Goal: Task Accomplishment & Management: Manage account settings

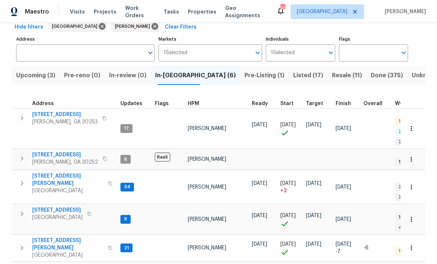
scroll to position [37, 0]
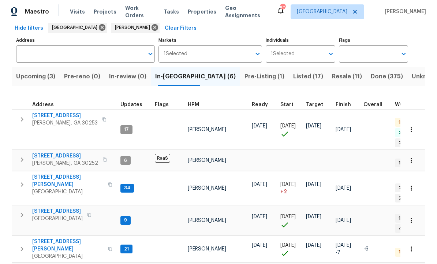
click at [60, 238] on span "230 Oak Meadows Pl" at bounding box center [67, 245] width 71 height 15
click at [293, 73] on span "Listed (17)" at bounding box center [308, 76] width 30 height 10
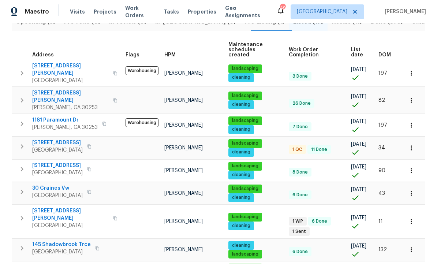
scroll to position [91, 0]
click at [59, 207] on span "45 Kendall Ln" at bounding box center [70, 214] width 76 height 15
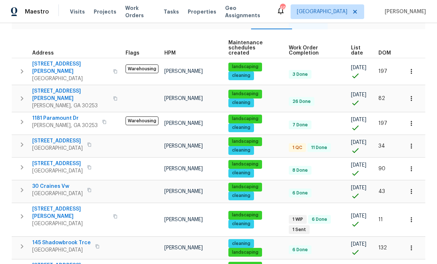
scroll to position [97, 0]
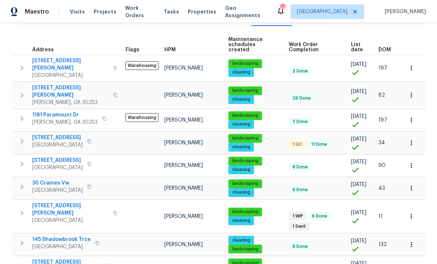
click at [52, 202] on span "45 Kendall Ln" at bounding box center [70, 209] width 76 height 15
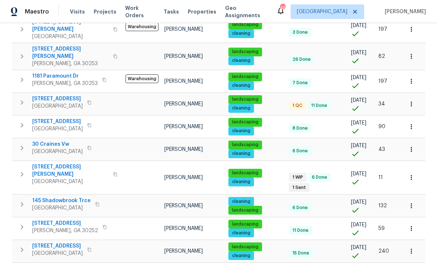
scroll to position [134, 0]
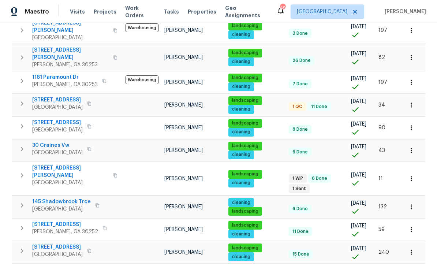
click at [59, 96] on span "270 Laurel Way" at bounding box center [57, 99] width 51 height 7
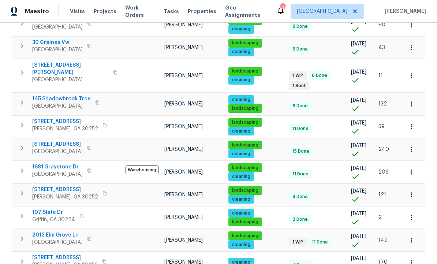
scroll to position [233, 0]
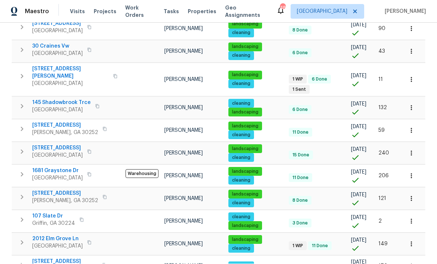
click at [52, 235] on span "2012 Elm Grove Ln" at bounding box center [57, 238] width 51 height 7
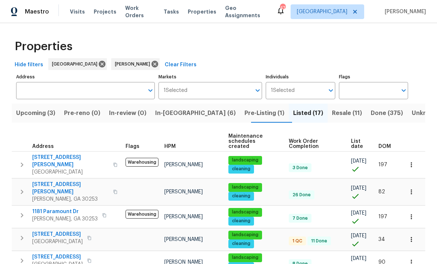
scroll to position [0, 0]
click at [182, 112] on span "In-reno (6)" at bounding box center [195, 113] width 81 height 10
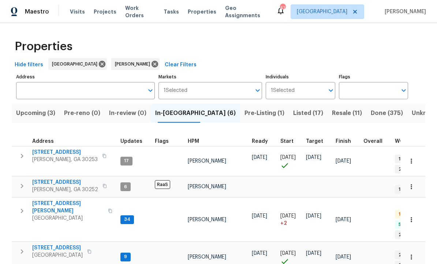
scroll to position [5, 0]
click at [56, 200] on span "280 Hoglen Dr" at bounding box center [67, 207] width 71 height 15
click at [53, 200] on span "280 Hoglen Dr" at bounding box center [67, 207] width 71 height 15
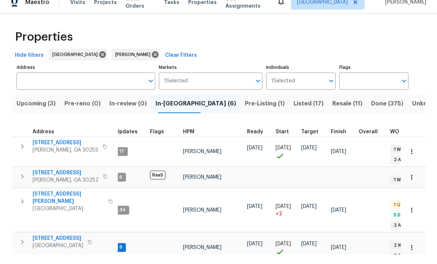
scroll to position [1, 0]
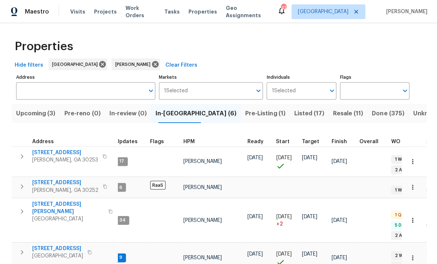
click at [66, 244] on span "70 Mountainside Ln" at bounding box center [57, 247] width 51 height 7
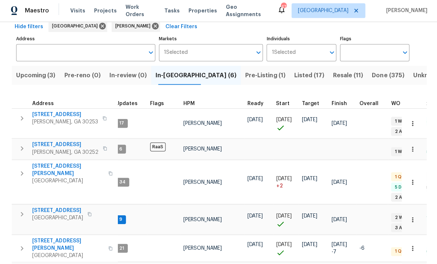
scroll to position [37, 0]
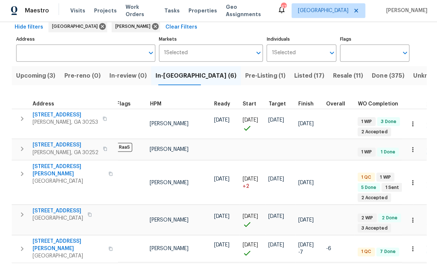
scroll to position [0, 40]
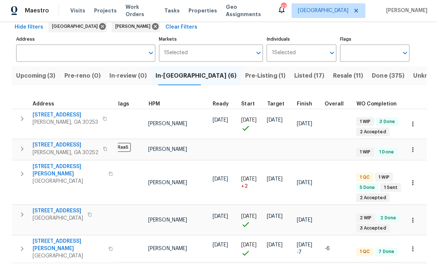
click at [47, 71] on span "Upcoming (3)" at bounding box center [35, 76] width 39 height 10
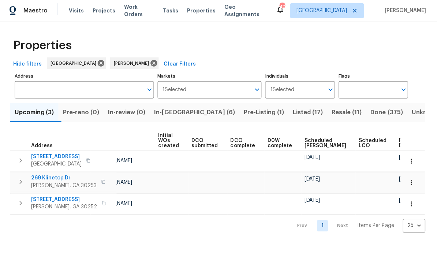
scroll to position [0, 52]
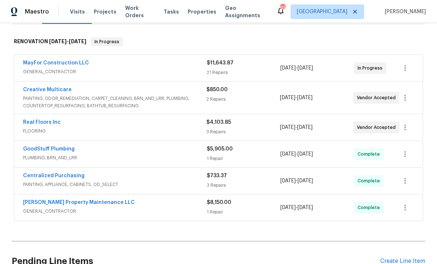
scroll to position [111, 0]
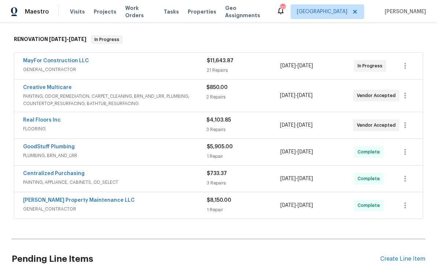
click at [55, 87] on link "Creative Multicare" at bounding box center [47, 87] width 49 height 5
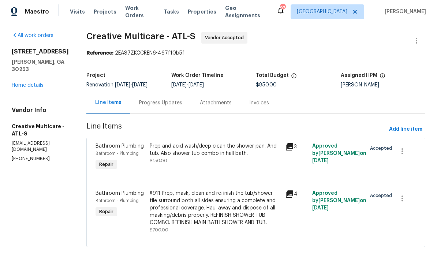
scroll to position [3, 0]
click at [182, 107] on div "Progress Updates" at bounding box center [160, 103] width 43 height 7
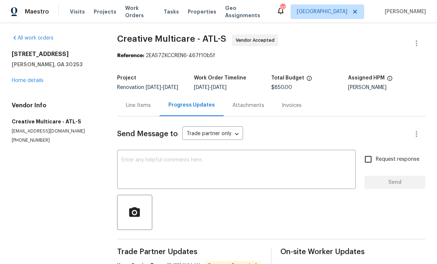
scroll to position [2, 0]
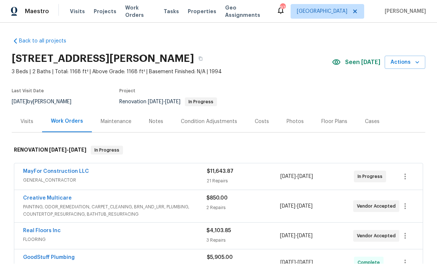
scroll to position [0, 0]
click at [71, 169] on link "MayFor Construction LLC" at bounding box center [56, 171] width 66 height 5
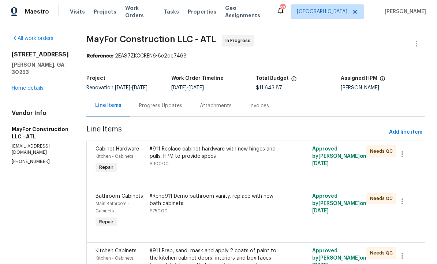
click at [172, 106] on div "Progress Updates" at bounding box center [160, 105] width 43 height 7
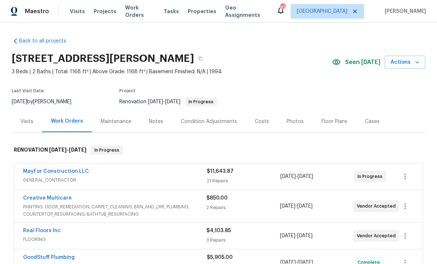
scroll to position [0, 0]
click at [55, 198] on link "Creative Multicare" at bounding box center [47, 198] width 49 height 5
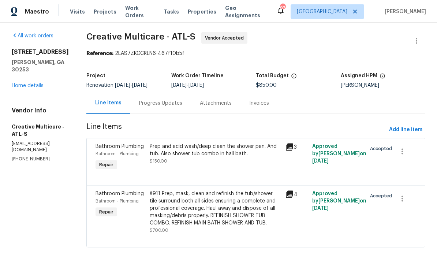
scroll to position [25, 0]
click at [179, 100] on div "Progress Updates" at bounding box center [160, 103] width 43 height 7
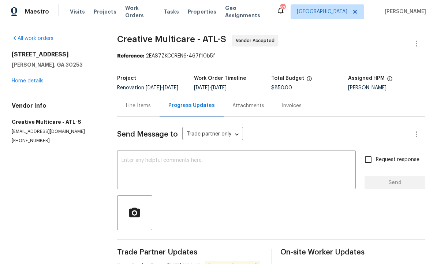
click at [164, 158] on textarea at bounding box center [236, 171] width 230 height 26
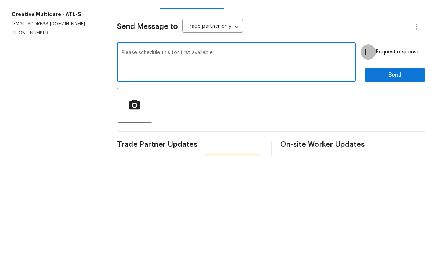
type textarea "Please schedule this for first available"
click at [371, 152] on input "Request response" at bounding box center [367, 159] width 15 height 15
checkbox input "true"
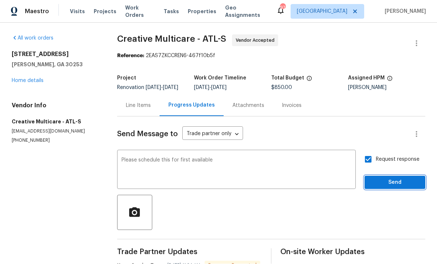
click at [391, 178] on span "Send" at bounding box center [394, 182] width 49 height 9
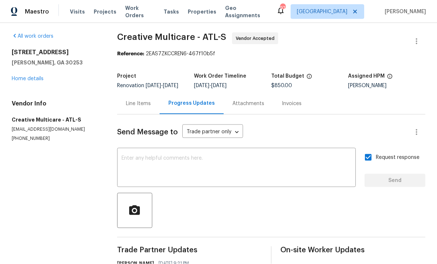
scroll to position [1, 0]
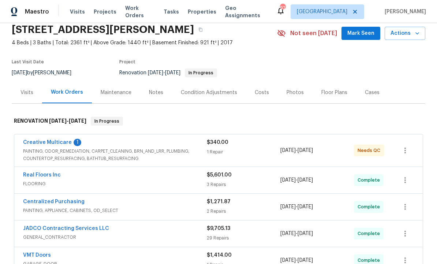
scroll to position [28, 0]
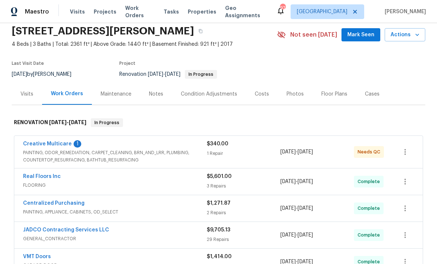
click at [66, 146] on link "Creative Multicare" at bounding box center [47, 143] width 49 height 5
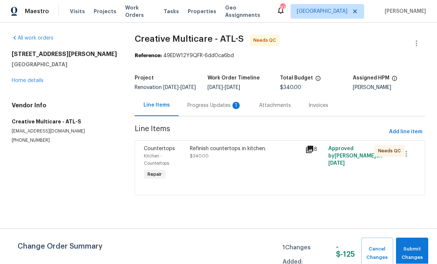
click at [212, 107] on div "Progress Updates 1" at bounding box center [214, 105] width 54 height 7
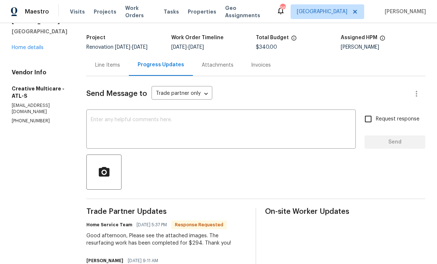
scroll to position [119, 0]
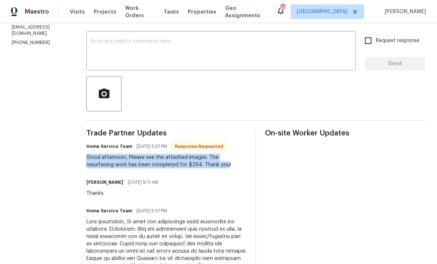
copy div "Good afternoon, Please see the attached images. The resurfacing work has been c…"
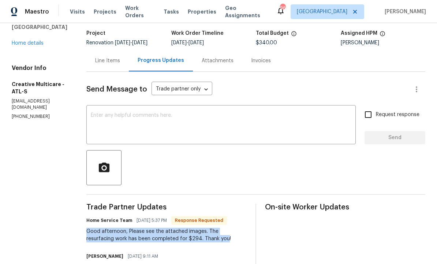
scroll to position [41, 0]
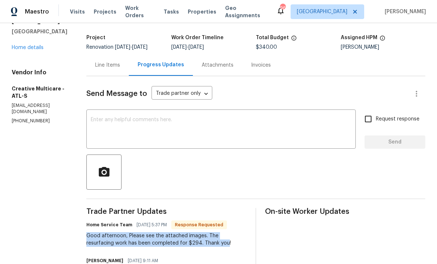
click at [120, 65] on div "Line Items" at bounding box center [107, 64] width 25 height 7
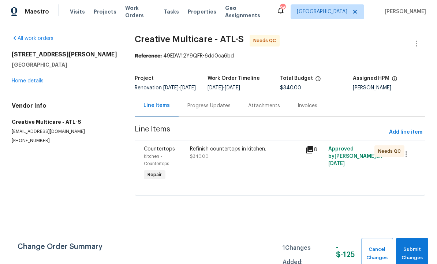
click at [219, 180] on div "Refinish countertops in kitchen. $340.00" at bounding box center [245, 163] width 115 height 41
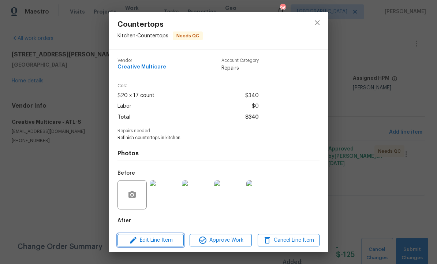
click at [167, 239] on span "Edit Line Item" at bounding box center [151, 240] width 62 height 9
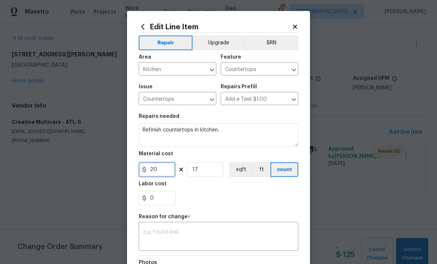
click at [164, 172] on input "20" at bounding box center [157, 169] width 37 height 15
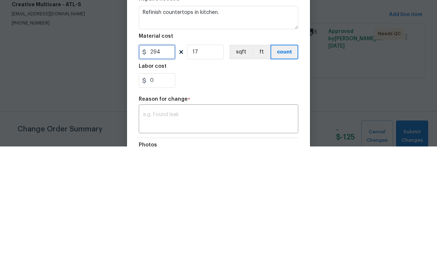
type input "294"
click at [206, 162] on input "17" at bounding box center [205, 169] width 37 height 15
type input "1"
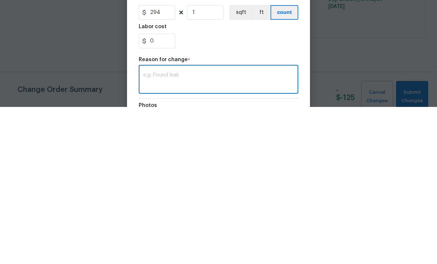
click at [173, 229] on textarea at bounding box center [218, 236] width 151 height 15
paste textarea "Good afternoon, Please see the attached images. The resurfacing work has been c…"
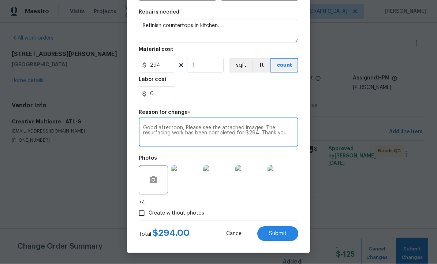
scroll to position [105, 0]
type textarea "Good afternoon, Please see the attached images. The resurfacing work has been c…"
click at [281, 237] on button "Submit" at bounding box center [277, 234] width 41 height 15
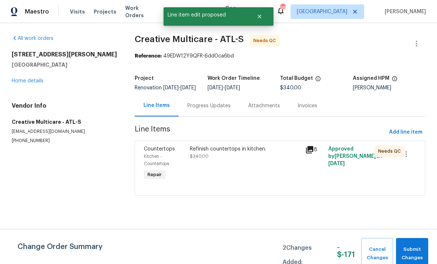
scroll to position [0, 0]
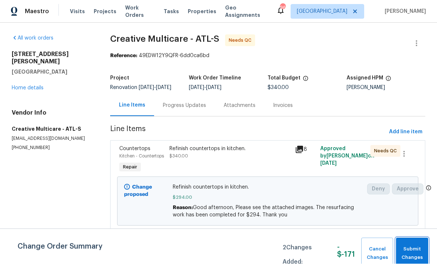
click at [415, 250] on span "Submit Changes" at bounding box center [412, 253] width 25 height 17
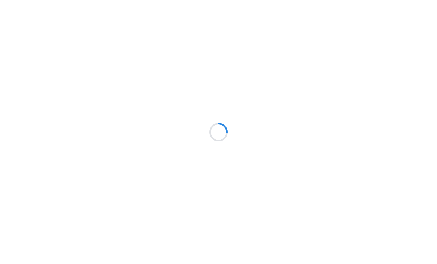
scroll to position [0, 0]
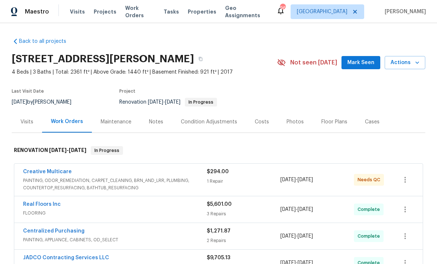
click at [154, 123] on div "Notes" at bounding box center [156, 121] width 14 height 7
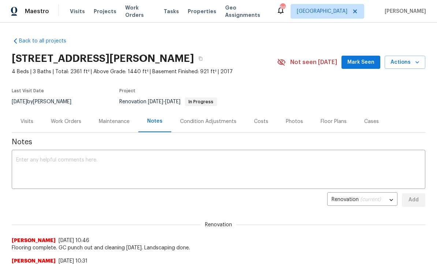
click at [87, 168] on textarea at bounding box center [218, 170] width 405 height 26
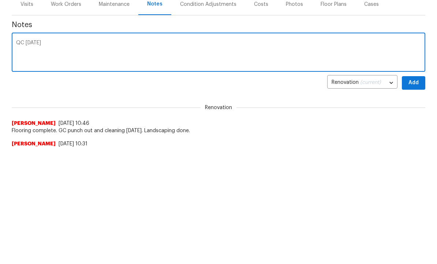
type textarea "QC [DATE]"
click at [415, 195] on span "Add" at bounding box center [414, 199] width 12 height 9
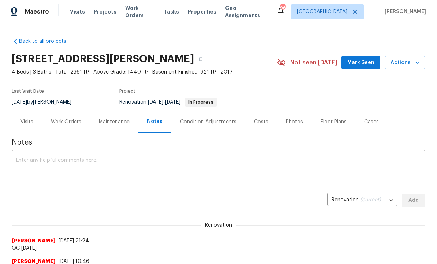
click at [118, 123] on div "Maintenance" at bounding box center [114, 121] width 31 height 7
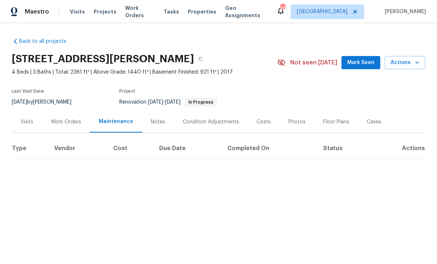
click at [359, 62] on span "Mark Seen" at bounding box center [360, 62] width 27 height 9
click at [28, 123] on div "Visits" at bounding box center [26, 121] width 13 height 7
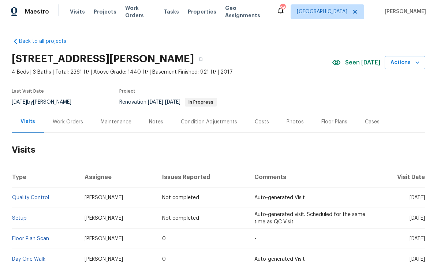
click at [69, 123] on div "Work Orders" at bounding box center [68, 121] width 30 height 7
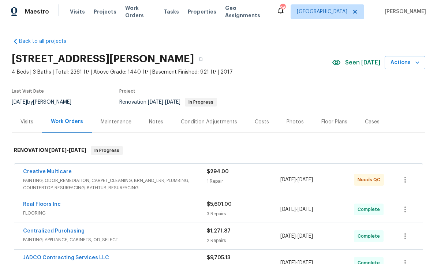
copy h2 "230 Oak Meadows Pl, Covington, GA 30016"
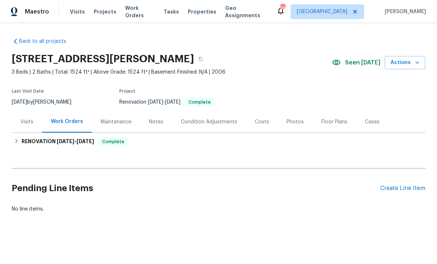
click at [399, 191] on div "Create Line Item" at bounding box center [402, 188] width 45 height 7
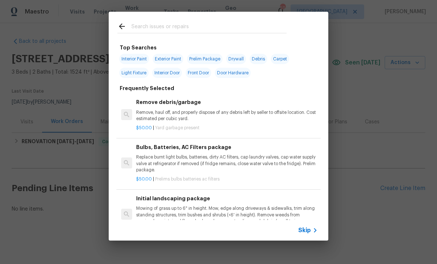
click at [175, 57] on span "Exterior Paint" at bounding box center [168, 59] width 31 height 10
type input "Exterior Paint"
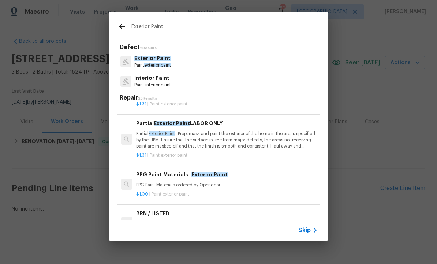
scroll to position [40, 0]
click at [194, 137] on p "Partial Exterior Paint - Prep, mask and paint the exterior of the home in the a…" at bounding box center [227, 139] width 182 height 19
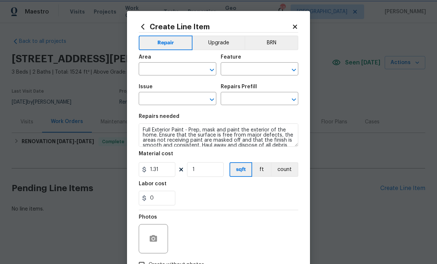
type input "Exterior Overall"
type input "Overall Paint"
type input "Exterior Paint"
type input "Full Exterior Paint LABOR ONLY $1.31"
type textarea "Partial Exterior Paint - Prep, mask and paint the exterior of the home in the a…"
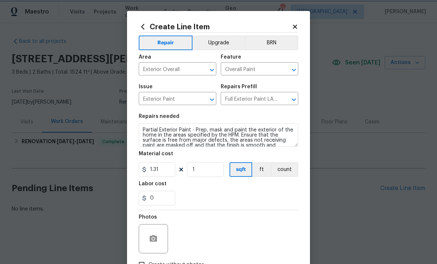
type input "Partial Exterior Paint LABOR ONLY $1.31"
click at [168, 169] on input "1.31" at bounding box center [157, 169] width 37 height 15
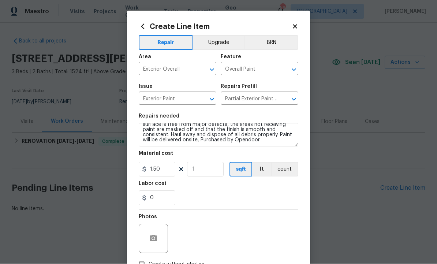
scroll to position [15, 0]
click at [206, 170] on input "1" at bounding box center [205, 169] width 37 height 15
type input "1.5"
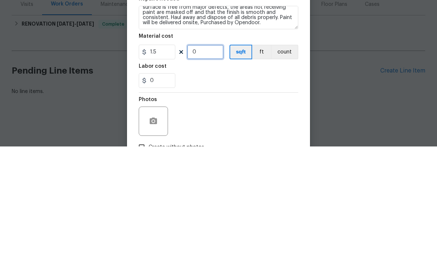
type input "0"
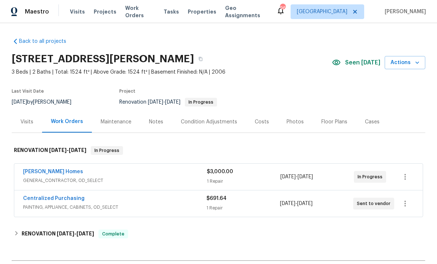
click at [59, 169] on link "Therrien Homes" at bounding box center [53, 171] width 60 height 5
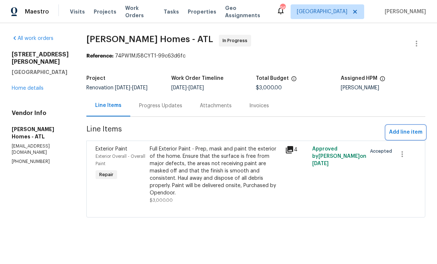
click at [406, 134] on span "Add line item" at bounding box center [405, 132] width 33 height 9
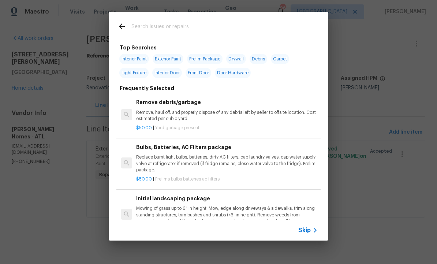
click at [163, 29] on input "text" at bounding box center [208, 27] width 155 height 11
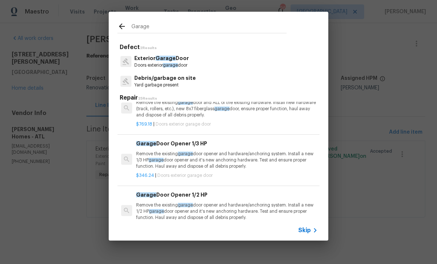
scroll to position [280, 0]
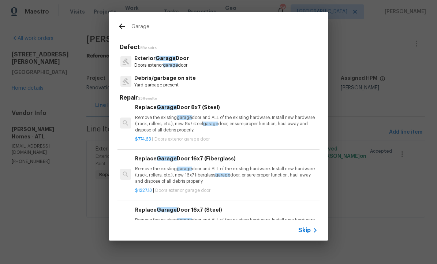
click at [170, 30] on input "Garage" at bounding box center [208, 27] width 155 height 11
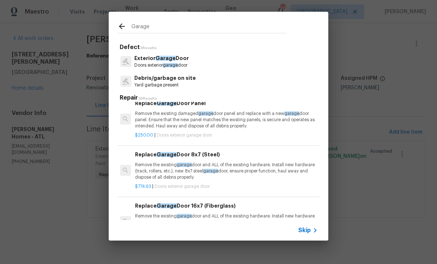
type input "Garage"
click at [124, 26] on icon at bounding box center [122, 26] width 6 height 6
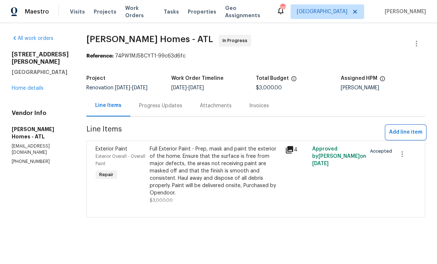
click at [404, 133] on span "Add line item" at bounding box center [405, 132] width 33 height 9
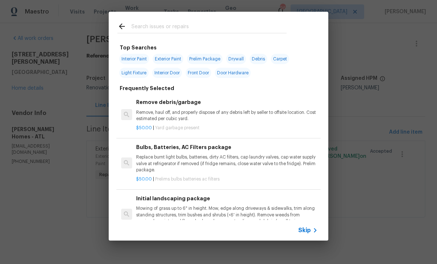
click at [150, 27] on input "text" at bounding box center [208, 27] width 155 height 11
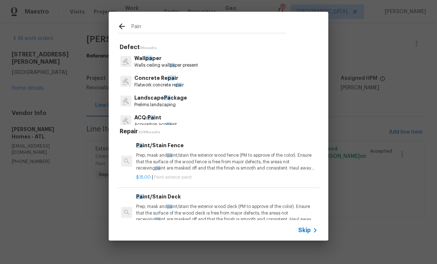
type input "Paint"
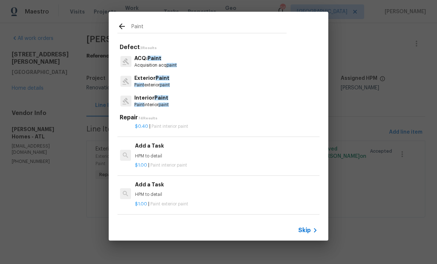
scroll to position [705, 1]
click at [153, 146] on div "Add a Task HPM to detail" at bounding box center [226, 151] width 182 height 18
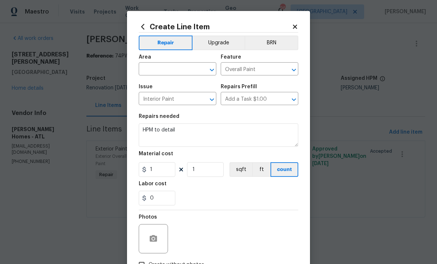
click at [179, 72] on input "text" at bounding box center [167, 69] width 57 height 11
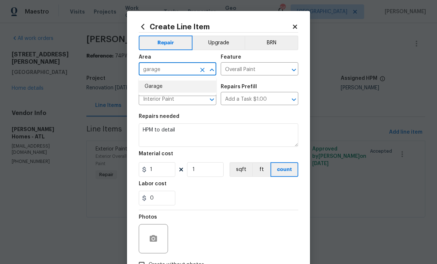
click at [164, 85] on li "Garage" at bounding box center [178, 87] width 78 height 12
type input "Garage"
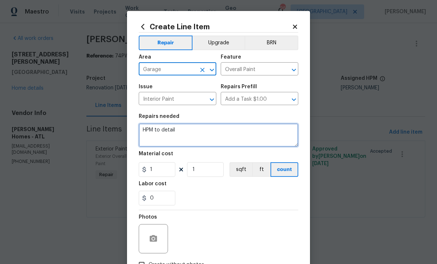
click at [194, 130] on textarea "HPM to detail" at bounding box center [219, 134] width 160 height 23
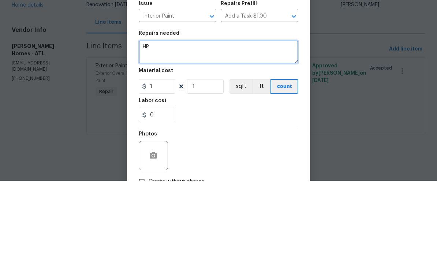
type textarea "H"
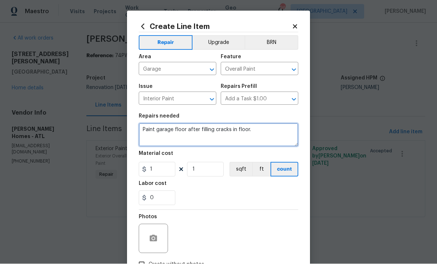
type textarea "Paint garage floor after filling cracks in floor."
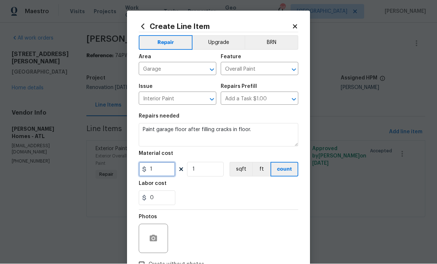
click at [163, 169] on input "1" at bounding box center [157, 169] width 37 height 15
type input "375"
click at [158, 236] on button "button" at bounding box center [154, 239] width 18 height 18
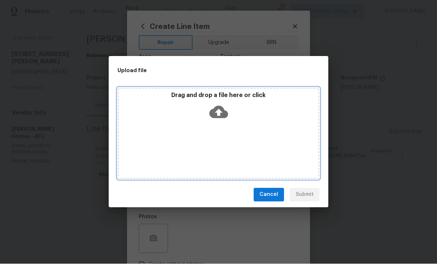
click at [223, 109] on icon at bounding box center [218, 112] width 19 height 12
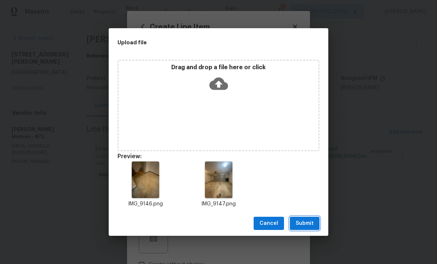
click at [304, 218] on button "Submit" at bounding box center [305, 224] width 30 height 14
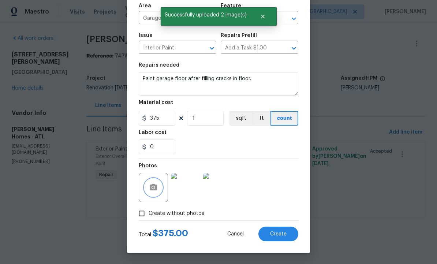
scroll to position [53, 0]
click at [277, 231] on span "Create" at bounding box center [278, 233] width 16 height 5
type input "0"
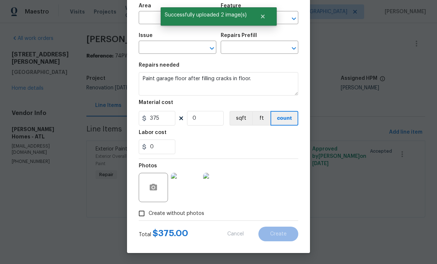
type input "0"
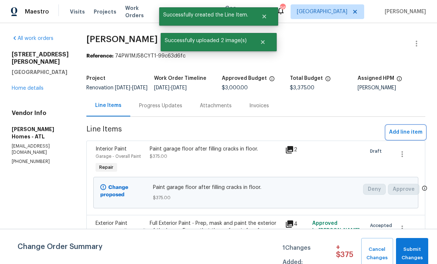
click at [404, 137] on span "Add line item" at bounding box center [405, 132] width 33 height 9
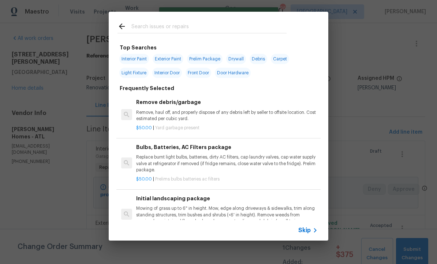
click at [168, 26] on input "text" at bounding box center [208, 27] width 155 height 11
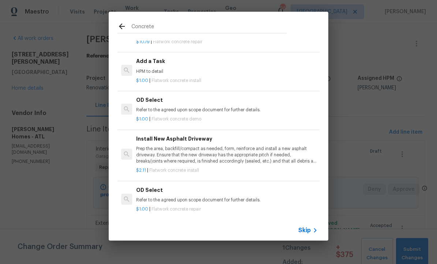
scroll to position [471, 0]
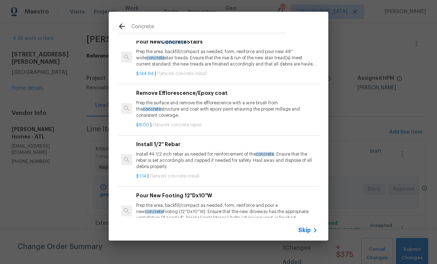
click at [140, 31] on input "Concrete" at bounding box center [208, 27] width 155 height 11
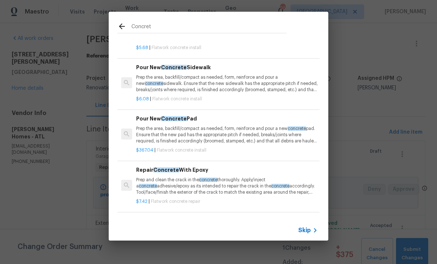
scroll to position [130, 0]
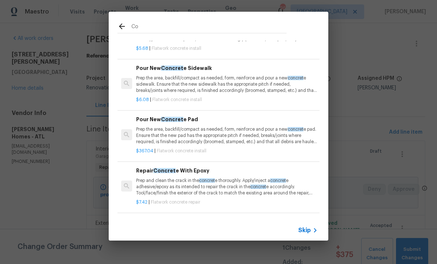
type input "C"
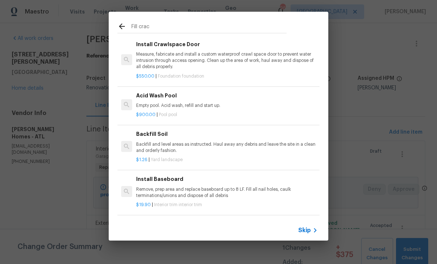
scroll to position [20, 0]
type input "Fill crack"
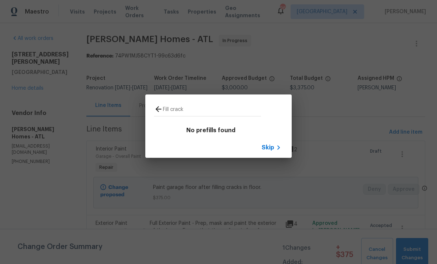
scroll to position [0, 0]
click at [271, 147] on span "Skip" at bounding box center [268, 147] width 12 height 7
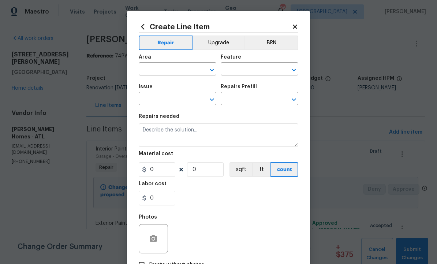
click at [297, 25] on icon at bounding box center [295, 27] width 4 height 4
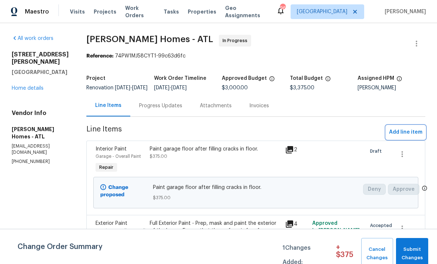
click at [409, 137] on span "Add line item" at bounding box center [405, 132] width 33 height 9
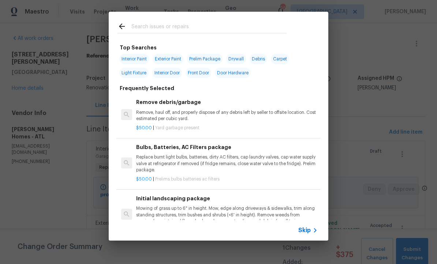
click at [157, 24] on input "text" at bounding box center [208, 27] width 155 height 11
type input "Cracks"
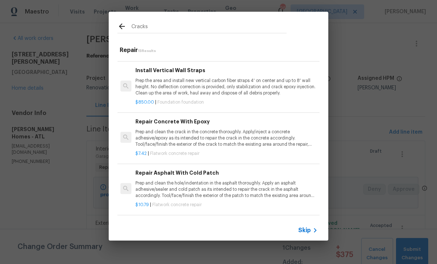
scroll to position [538, 1]
click at [179, 132] on p "Prep and clean the crack in the concrete thoroughly. Apply/inject a concrete ad…" at bounding box center [226, 138] width 182 height 19
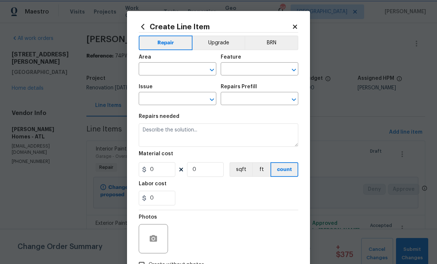
type input "Flatwork"
type input "Concrete Repair"
type input "Repair Concrete With Epoxy $7.42"
type textarea "Prep and clean the crack in the concrete thoroughly. Apply/inject a concrete ad…"
type input "7.42"
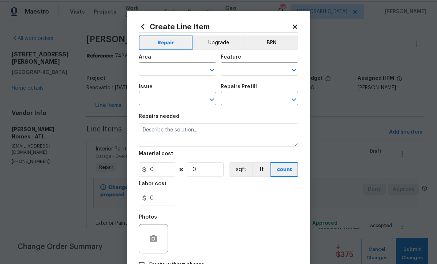
type input "1"
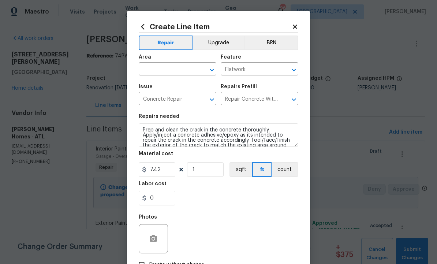
click at [162, 70] on input "text" at bounding box center [167, 69] width 57 height 11
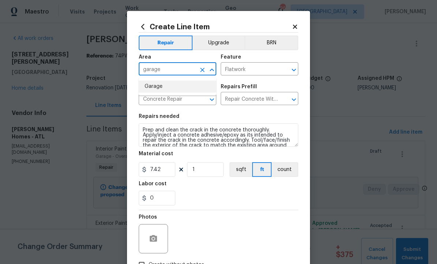
click at [160, 87] on li "Garage" at bounding box center [178, 87] width 78 height 12
type input "Garage"
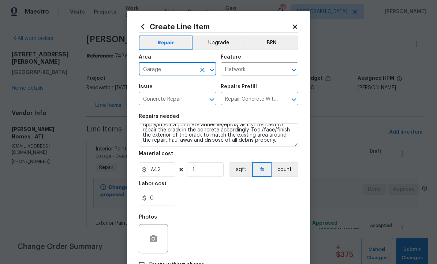
scroll to position [10, 0]
click at [207, 173] on input "1" at bounding box center [205, 169] width 37 height 15
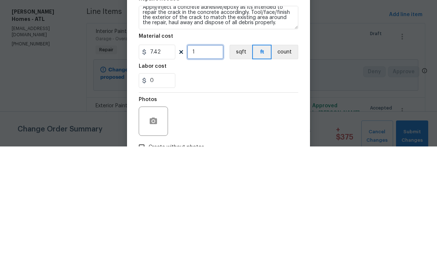
type input "0"
click at [167, 162] on input "7.42" at bounding box center [157, 169] width 37 height 15
type input "125"
click at [210, 162] on input "0" at bounding box center [205, 169] width 37 height 15
type input "1"
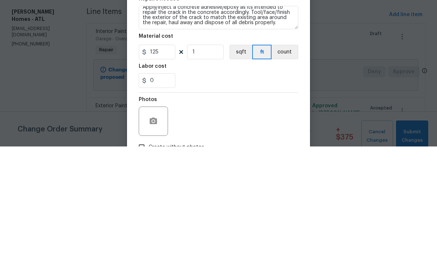
scroll to position [25, 0]
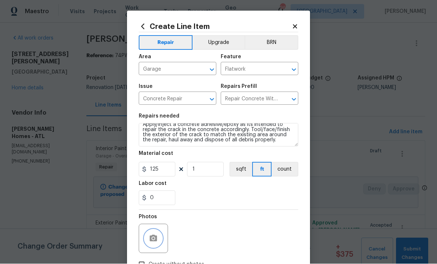
click at [156, 239] on icon "button" at bounding box center [153, 238] width 7 height 7
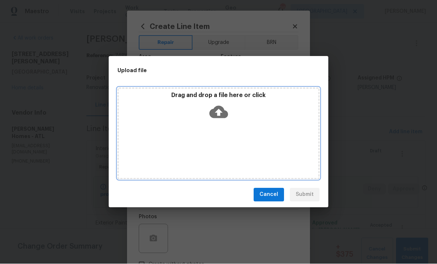
click at [225, 110] on icon at bounding box center [218, 112] width 19 height 12
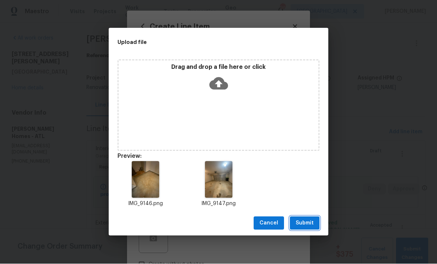
click at [306, 224] on span "Submit" at bounding box center [305, 223] width 18 height 9
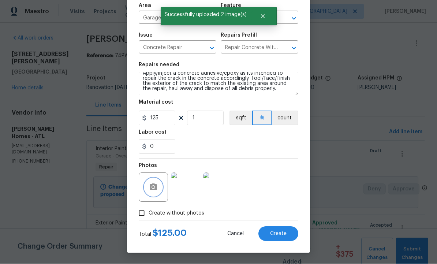
scroll to position [53, 0]
click at [275, 232] on span "Create" at bounding box center [278, 233] width 16 height 5
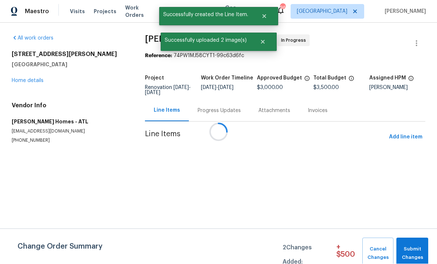
scroll to position [0, 0]
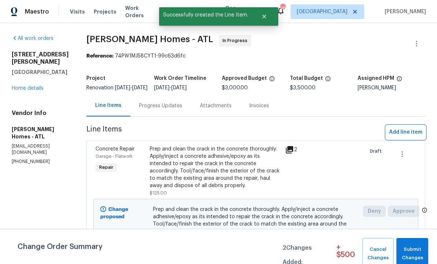
click at [402, 136] on span "Add line item" at bounding box center [405, 132] width 33 height 9
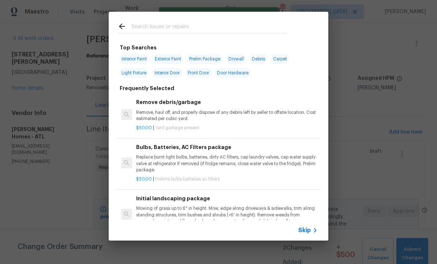
click at [164, 26] on input "text" at bounding box center [208, 27] width 155 height 11
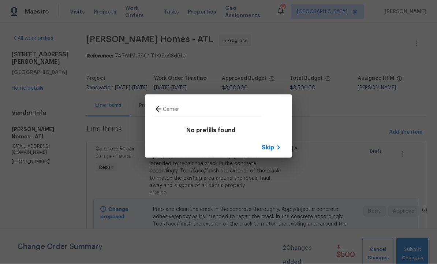
type input "Camera"
click at [275, 146] on icon at bounding box center [278, 147] width 9 height 9
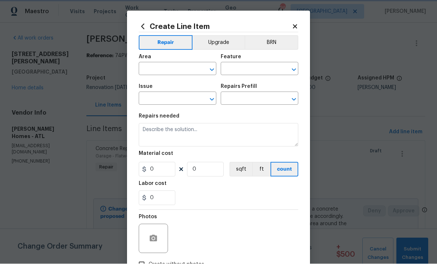
scroll to position [0, 0]
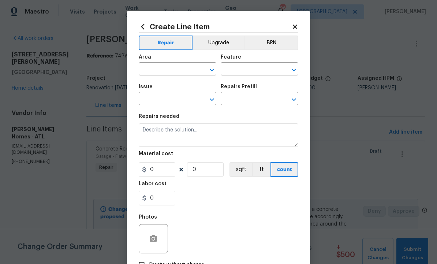
click at [175, 68] on input "text" at bounding box center [167, 69] width 57 height 11
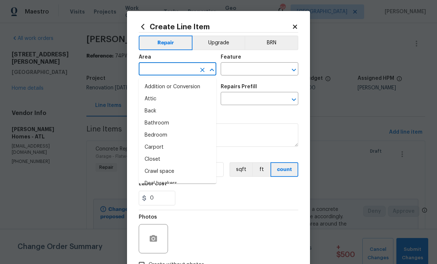
scroll to position [0, 0]
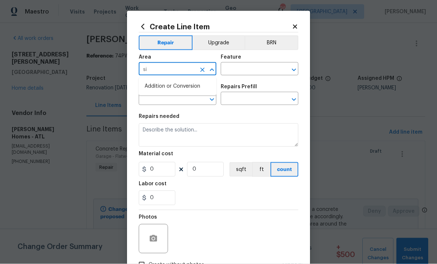
type input "s"
click at [180, 100] on li "Exterior Overall" at bounding box center [178, 99] width 78 height 12
type input "Exterior Overall"
click at [245, 70] on input "text" at bounding box center [249, 69] width 57 height 11
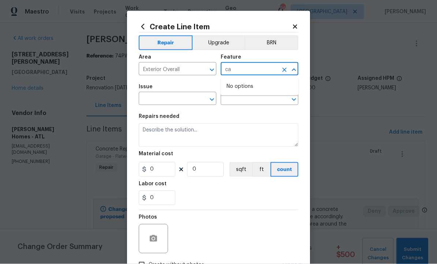
type input "c"
click at [246, 104] on li "Siding" at bounding box center [260, 104] width 78 height 12
type input "Siding"
click at [177, 99] on input "text" at bounding box center [167, 99] width 57 height 11
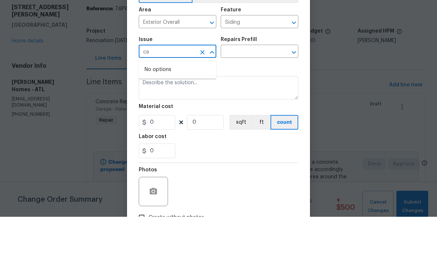
type input "c"
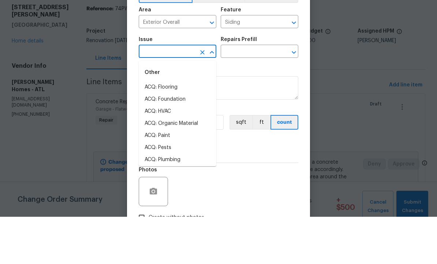
scroll to position [25, 0]
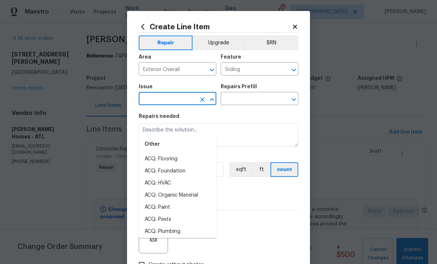
click at [168, 97] on input "text" at bounding box center [167, 99] width 57 height 11
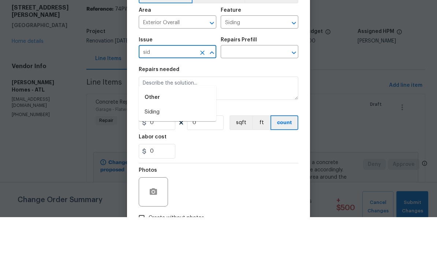
click at [167, 153] on li "Siding" at bounding box center [178, 159] width 78 height 12
type input "Siding"
click at [250, 94] on input "text" at bounding box center [249, 99] width 57 height 11
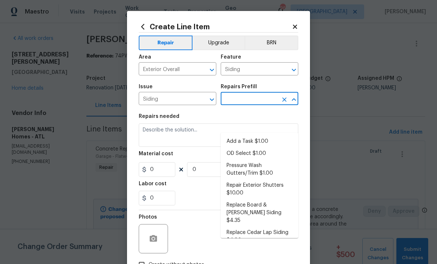
scroll to position [0, 0]
click at [256, 135] on li "Add a Task $1.00" at bounding box center [260, 141] width 78 height 12
type input "Add a Task $1.00"
type textarea "HPM to detail"
type input "1"
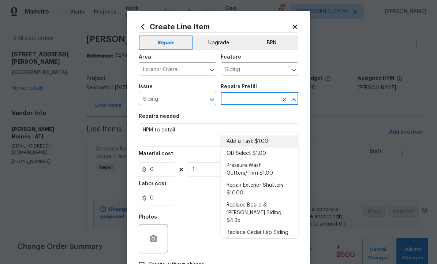
type input "Add a Task $1.00"
type input "1"
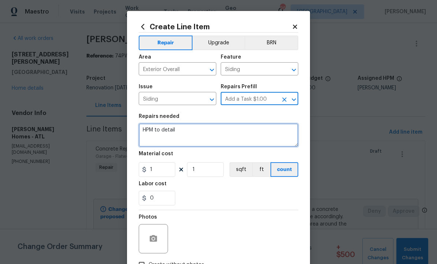
click at [205, 137] on textarea "HPM to detail" at bounding box center [219, 134] width 160 height 23
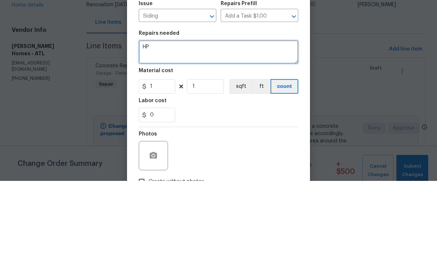
type textarea "H"
type textarea "Remove cameras and wire prior to painting."
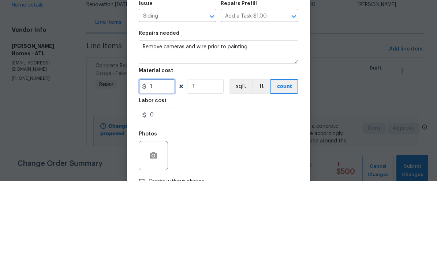
click at [161, 162] on input "1" at bounding box center [157, 169] width 37 height 15
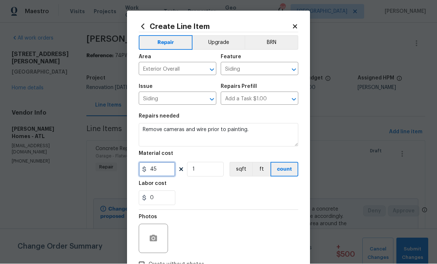
type input "45"
click at [155, 235] on button "button" at bounding box center [154, 239] width 18 height 18
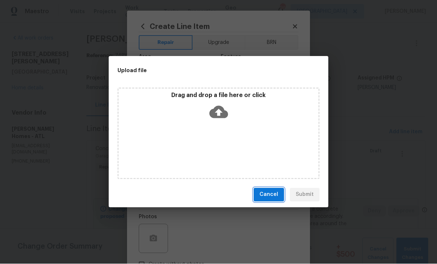
click at [270, 192] on span "Cancel" at bounding box center [268, 194] width 19 height 9
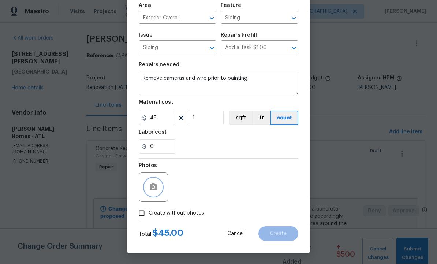
scroll to position [53, 0]
click at [145, 213] on input "Create without photos" at bounding box center [142, 213] width 14 height 14
checkbox input "true"
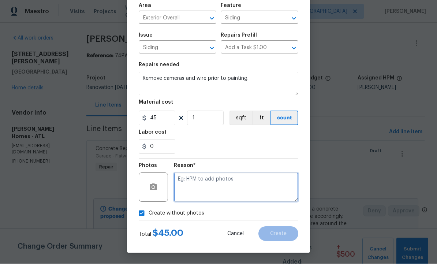
click at [205, 184] on textarea at bounding box center [236, 187] width 124 height 29
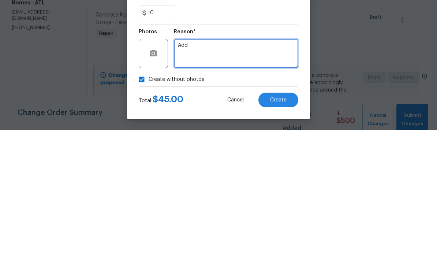
type textarea "Add"
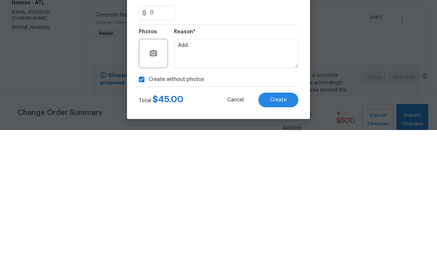
click at [287, 227] on button "Create" at bounding box center [278, 234] width 40 height 15
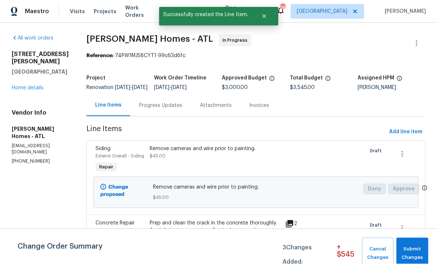
scroll to position [0, 0]
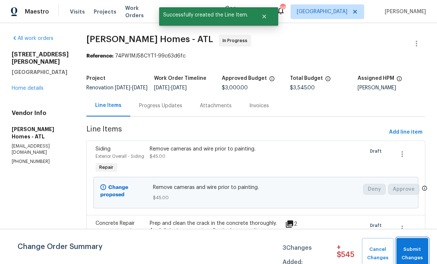
click at [415, 245] on button "Submit Changes" at bounding box center [412, 253] width 32 height 31
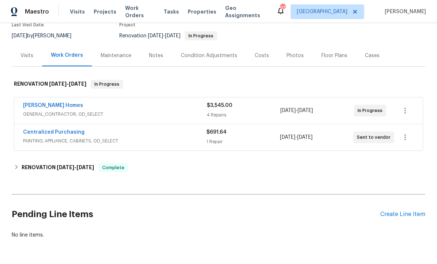
scroll to position [66, 0]
click at [396, 214] on div "Create Line Item" at bounding box center [402, 214] width 45 height 7
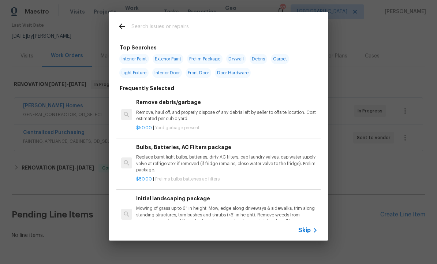
click at [160, 25] on input "text" at bounding box center [208, 27] width 155 height 11
type input "Tile"
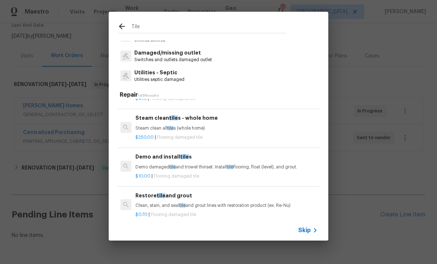
scroll to position [70, 1]
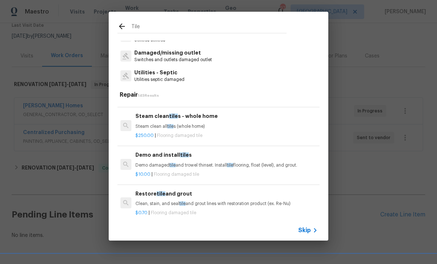
click at [160, 159] on div "Demo and install tile s Demo damaged tile and trowel thinset. Install tile floo…" at bounding box center [226, 160] width 182 height 18
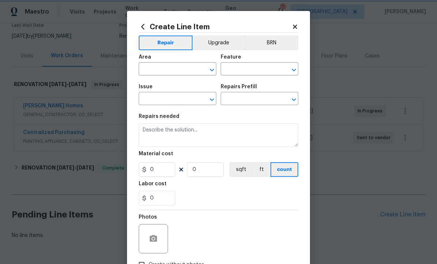
type input "Overall Flooring"
type input "Tile and Grout"
type input "Demo and install tiles $10.00"
type textarea "Demo damaged tile and trowel thinset. Install tile flooring, float (level), and…"
type input "10"
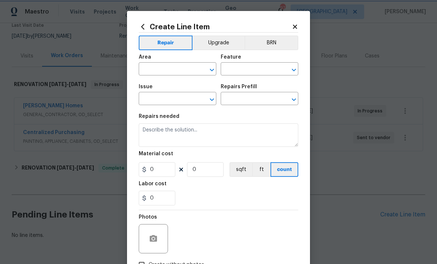
type input "1"
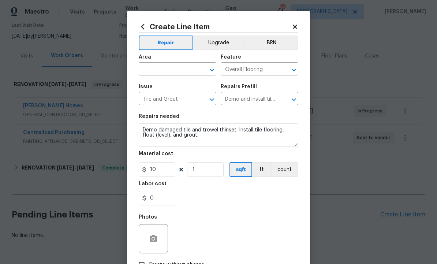
click at [168, 71] on input "text" at bounding box center [167, 69] width 57 height 11
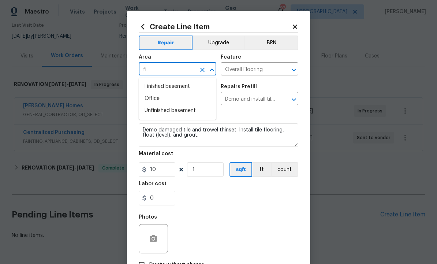
type input "f"
click at [173, 85] on li "Living Room" at bounding box center [178, 87] width 78 height 12
type input "Living Room"
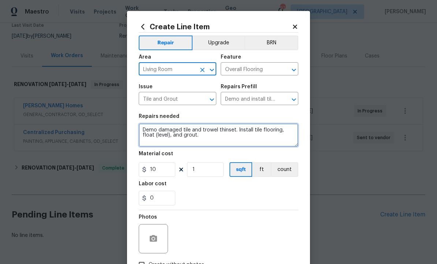
click at [209, 138] on textarea "Demo damaged tile and trowel thinset. Install tile flooring, float (level), and…" at bounding box center [219, 134] width 160 height 23
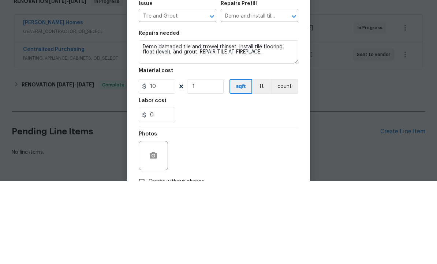
scroll to position [25, 0]
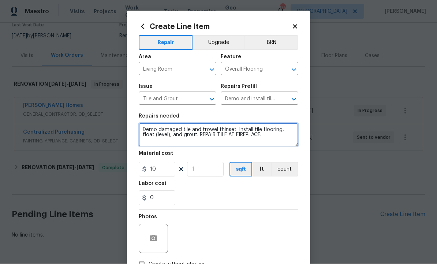
type textarea "Demo damaged tile and trowel thinset. Install tile flooring, float (level), and…"
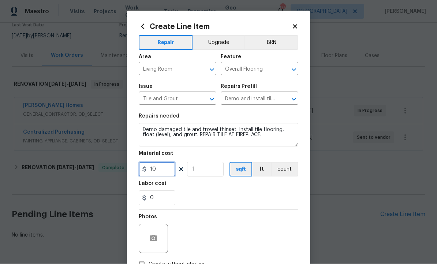
click at [161, 171] on input "10" at bounding box center [157, 169] width 37 height 15
type input "175"
click at [153, 233] on button "button" at bounding box center [154, 239] width 18 height 18
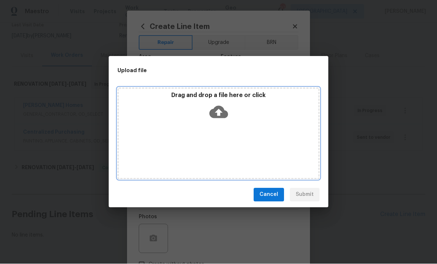
click at [220, 113] on icon at bounding box center [218, 112] width 19 height 19
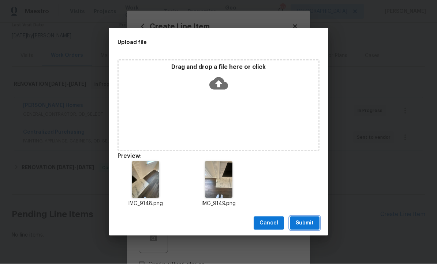
click at [306, 224] on span "Submit" at bounding box center [305, 223] width 18 height 9
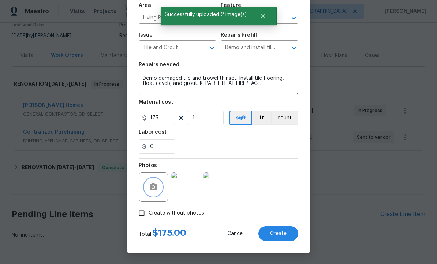
scroll to position [53, 0]
click at [281, 232] on span "Create" at bounding box center [278, 233] width 16 height 5
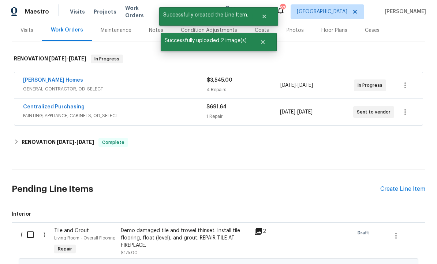
scroll to position [99, 0]
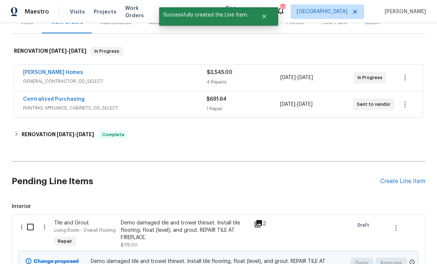
click at [30, 219] on input "checkbox" at bounding box center [33, 226] width 21 height 15
checkbox input "true"
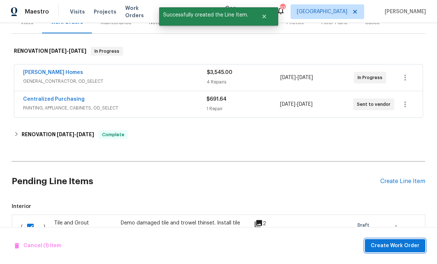
click at [389, 243] on span "Create Work Order" at bounding box center [395, 245] width 49 height 9
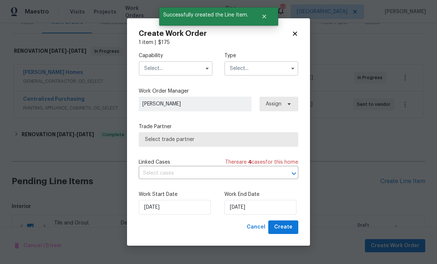
click at [175, 65] on input "text" at bounding box center [176, 68] width 74 height 15
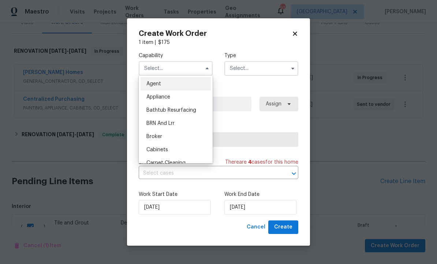
scroll to position [0, 0]
click at [185, 108] on span "Bathtub Resurfacing" at bounding box center [171, 110] width 50 height 5
type input "Bathtub Resurfacing"
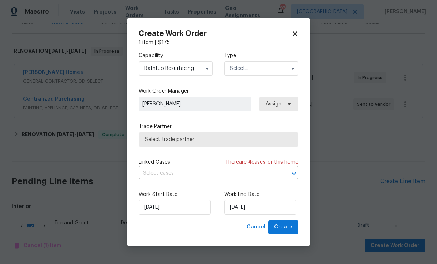
click at [258, 67] on input "text" at bounding box center [261, 68] width 74 height 15
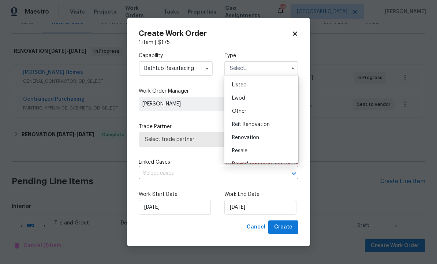
scroll to position [72, 0]
click at [258, 130] on span "Renovation" at bounding box center [245, 130] width 27 height 5
type input "Renovation"
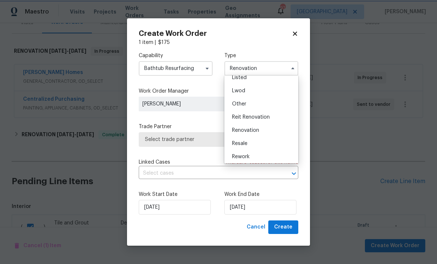
scroll to position [0, 0]
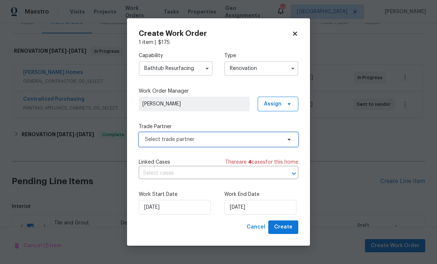
click at [232, 141] on span "Select trade partner" at bounding box center [213, 139] width 137 height 7
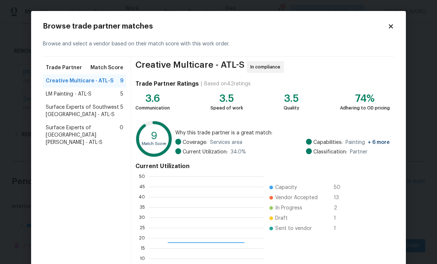
scroll to position [102, 115]
click at [86, 110] on span "Surface Experts of Southwest Atlanta - ATL-S" at bounding box center [83, 111] width 75 height 15
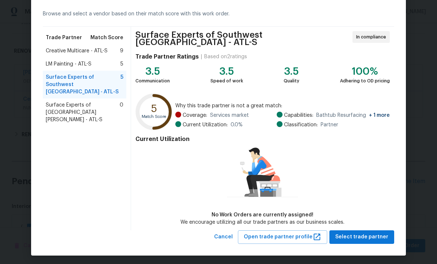
scroll to position [29, 0]
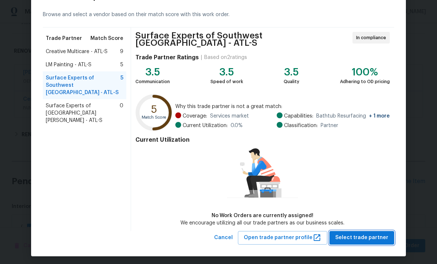
click at [361, 233] on span "Select trade partner" at bounding box center [361, 237] width 53 height 9
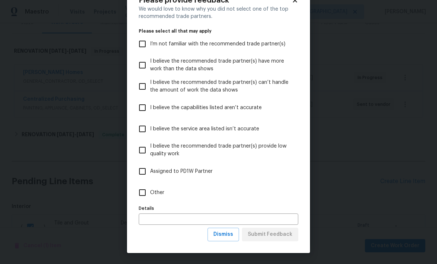
scroll to position [26, 0]
click at [229, 234] on span "Dismiss" at bounding box center [223, 234] width 20 height 9
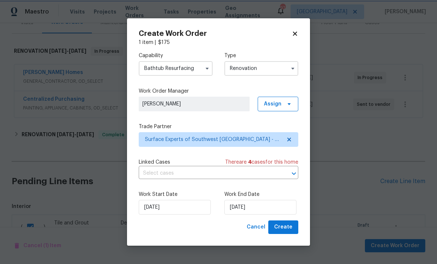
scroll to position [0, 0]
click at [265, 209] on input "[DATE]" at bounding box center [260, 207] width 72 height 15
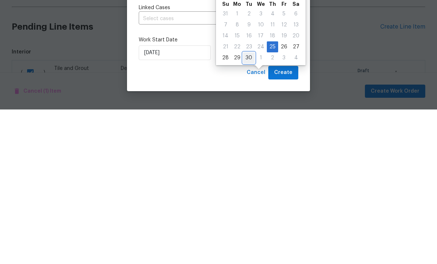
click at [249, 207] on div "30" at bounding box center [249, 212] width 12 height 10
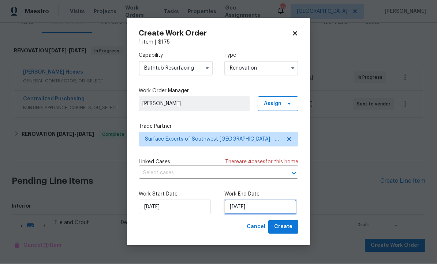
click at [260, 208] on input "9/30/2025" at bounding box center [260, 207] width 72 height 15
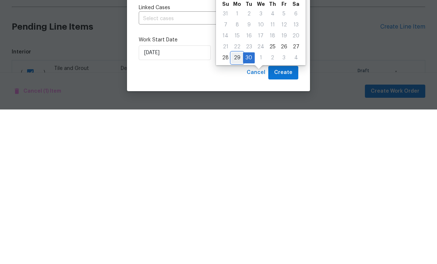
click at [240, 207] on div "29" at bounding box center [237, 212] width 12 height 10
type input "9/29/2025"
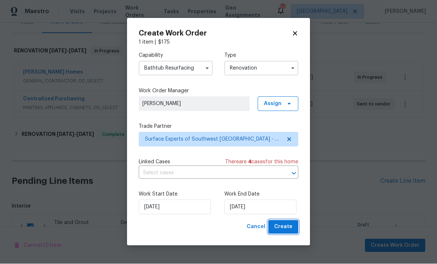
click at [288, 225] on span "Create" at bounding box center [283, 227] width 18 height 9
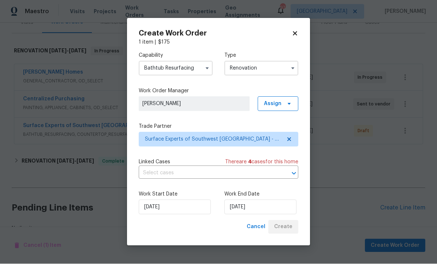
scroll to position [93, 0]
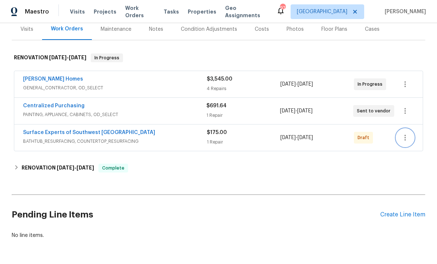
click at [408, 133] on icon "button" at bounding box center [405, 137] width 9 height 9
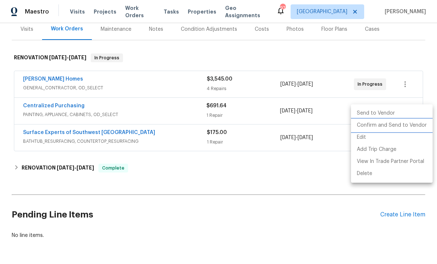
click at [395, 126] on li "Confirm and Send to Vendor" at bounding box center [392, 125] width 82 height 12
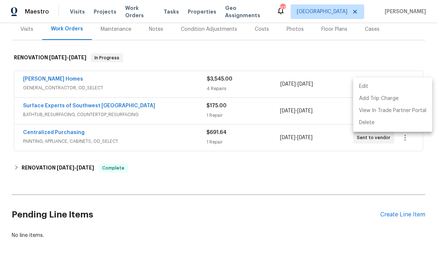
click at [284, 159] on div at bounding box center [218, 132] width 437 height 264
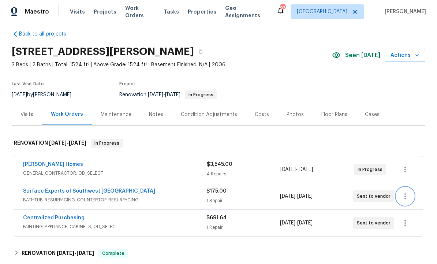
scroll to position [5, 0]
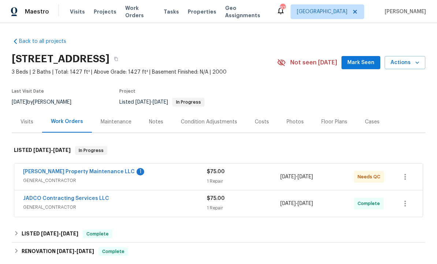
click at [88, 170] on link "[PERSON_NAME] Property Maintenance LLC" at bounding box center [79, 171] width 112 height 5
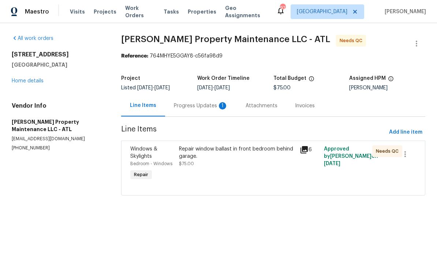
click at [197, 105] on div "Progress Updates 1" at bounding box center [201, 105] width 54 height 7
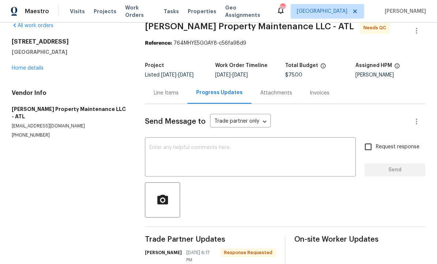
click at [168, 93] on div "Line Items" at bounding box center [166, 93] width 25 height 7
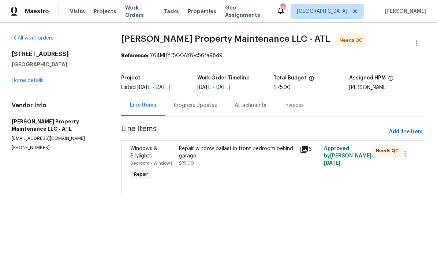
click at [217, 162] on div "Repair window ballast in front bedroom behind garage. $75.00" at bounding box center [237, 156] width 116 height 22
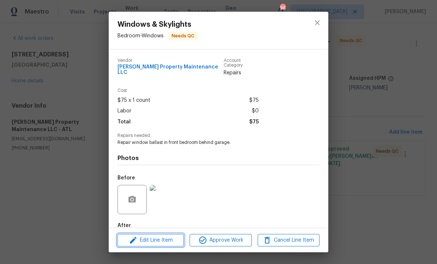
click at [161, 239] on span "Edit Line Item" at bounding box center [151, 240] width 62 height 9
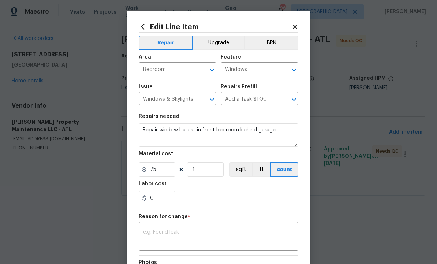
click at [190, 234] on textarea at bounding box center [218, 236] width 151 height 15
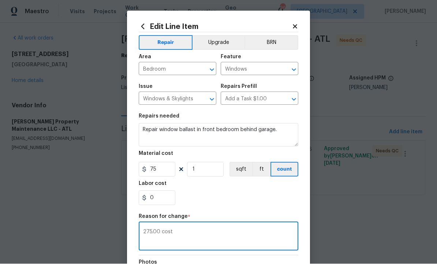
type textarea "275.00 cost"
click at [163, 169] on input "75" at bounding box center [157, 169] width 37 height 15
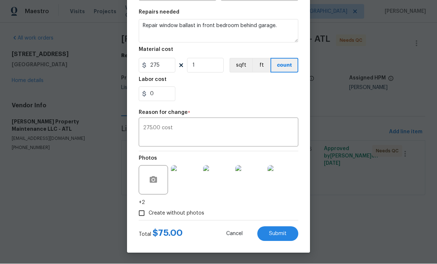
scroll to position [105, 0]
type input "275"
click at [280, 235] on span "Submit" at bounding box center [278, 233] width 18 height 5
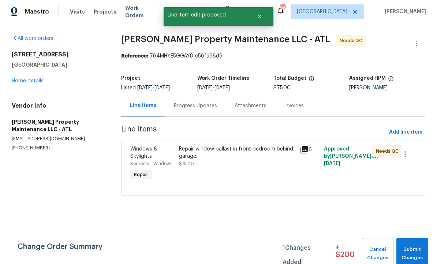
scroll to position [0, 0]
click at [408, 249] on span "Submit Changes" at bounding box center [412, 253] width 25 height 17
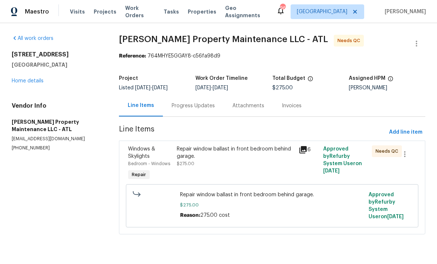
click at [191, 106] on div "Progress Updates" at bounding box center [193, 105] width 43 height 7
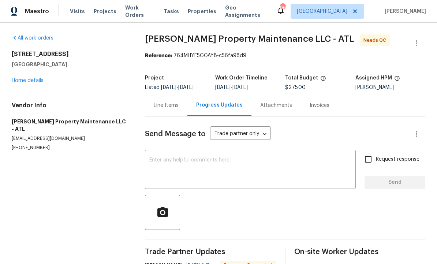
click at [171, 102] on div "Line Items" at bounding box center [166, 105] width 25 height 7
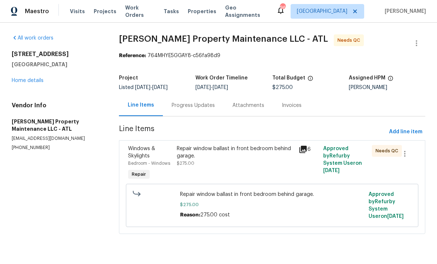
click at [232, 164] on div "Repair window ballast in front bedroom behind garage. $275.00" at bounding box center [235, 156] width 117 height 22
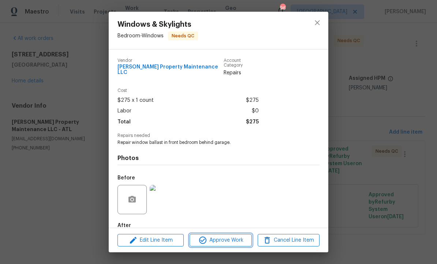
click at [232, 238] on span "Approve Work" at bounding box center [220, 240] width 57 height 9
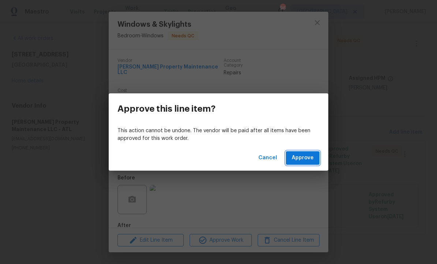
click at [304, 157] on span "Approve" at bounding box center [303, 157] width 22 height 9
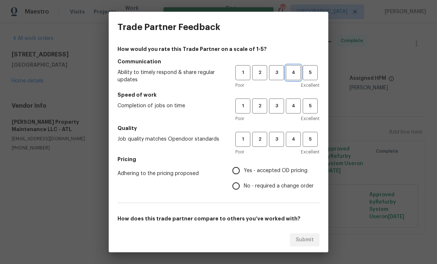
click at [295, 75] on span "4" at bounding box center [294, 72] width 14 height 8
click at [294, 102] on span "4" at bounding box center [294, 106] width 14 height 8
click at [298, 134] on button "4" at bounding box center [293, 139] width 15 height 15
click at [238, 170] on input "Yes - accepted OD pricing" at bounding box center [235, 170] width 15 height 15
radio input "true"
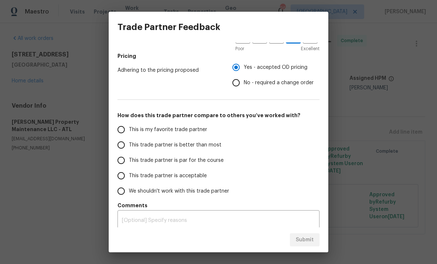
scroll to position [98, 0]
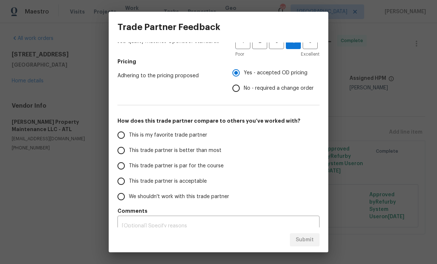
click at [124, 149] on input "This trade partner is better than most" at bounding box center [120, 150] width 15 height 15
click at [304, 237] on span "Submit" at bounding box center [305, 239] width 18 height 9
radio input "true"
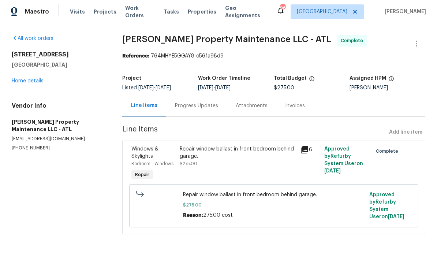
radio input "false"
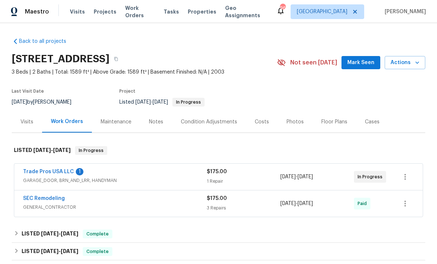
click at [362, 61] on span "Mark Seen" at bounding box center [360, 62] width 27 height 9
click at [57, 170] on link "Trade Pros USA LLC" at bounding box center [48, 171] width 51 height 5
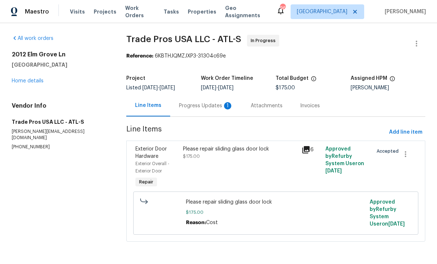
click at [203, 103] on div "Progress Updates 1" at bounding box center [206, 105] width 54 height 7
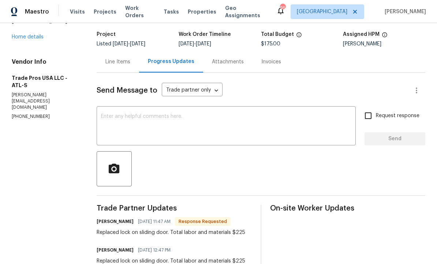
scroll to position [32, 0]
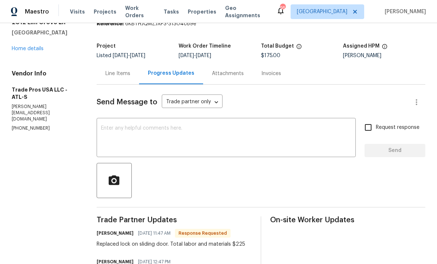
click at [123, 72] on div "Line Items" at bounding box center [117, 73] width 25 height 7
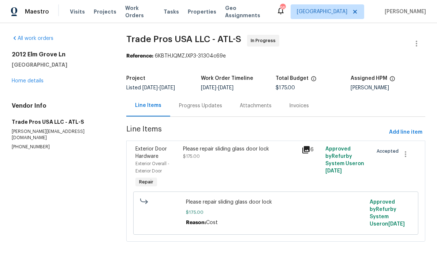
click at [195, 105] on div "Progress Updates" at bounding box center [200, 105] width 43 height 7
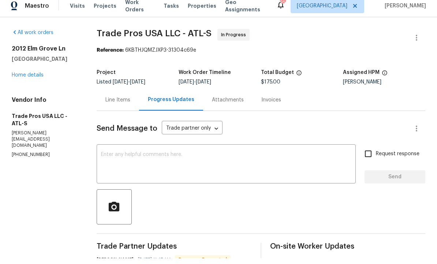
scroll to position [25, 0]
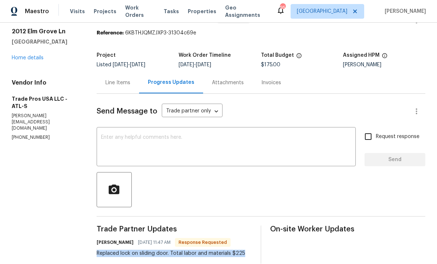
copy div "Replaced lock on sliding door. Total labor and materials $225"
click at [122, 79] on div "Line Items" at bounding box center [117, 82] width 25 height 7
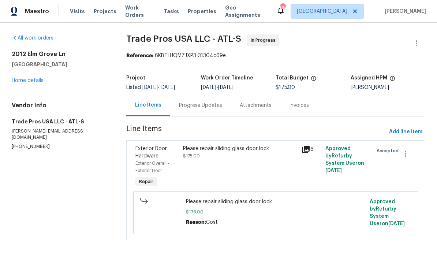
click at [210, 164] on div "Please repair sliding glass door lock $175.00" at bounding box center [240, 167] width 119 height 48
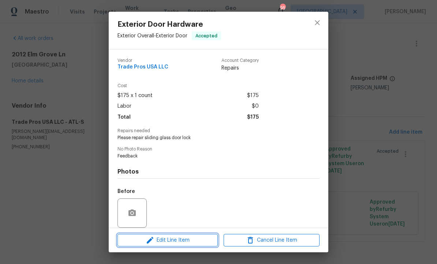
click at [188, 239] on span "Edit Line Item" at bounding box center [168, 240] width 96 height 9
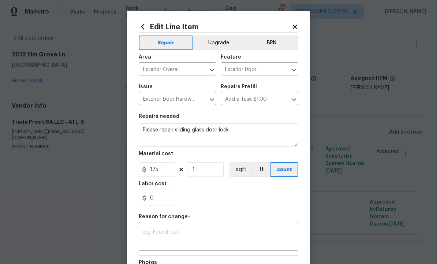
click at [194, 235] on textarea at bounding box center [218, 236] width 151 height 15
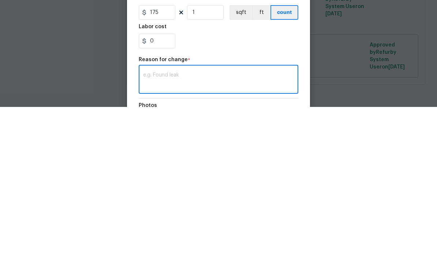
scroll to position [0, 0]
click at [183, 229] on textarea at bounding box center [218, 236] width 151 height 15
paste textarea "Replaced lock on sliding door. Total labor and materials $225"
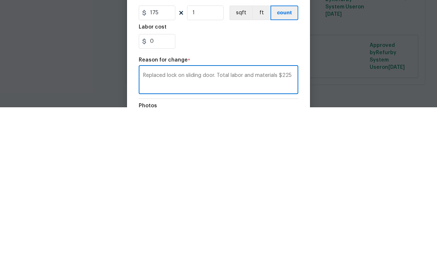
scroll to position [0, 0]
type textarea "Replaced lock on sliding door. Total labor and materials $225"
click at [165, 162] on input "175" at bounding box center [157, 169] width 37 height 15
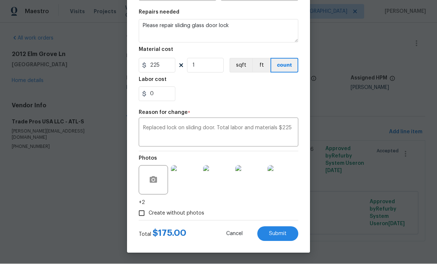
scroll to position [105, 0]
type input "225"
click at [278, 232] on span "Submit" at bounding box center [278, 233] width 18 height 5
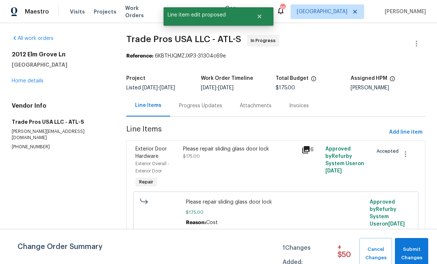
scroll to position [0, 0]
click at [415, 248] on span "Submit Changes" at bounding box center [412, 253] width 26 height 17
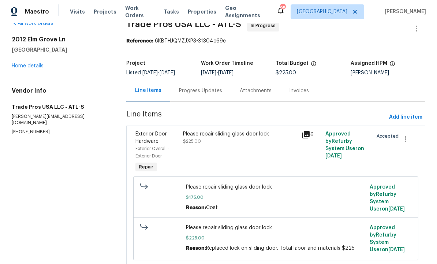
scroll to position [15, 0]
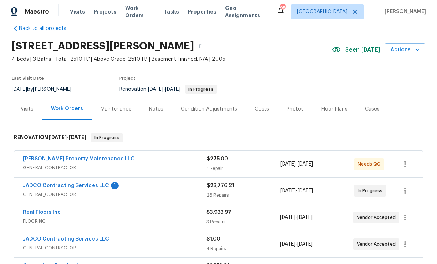
scroll to position [12, 0]
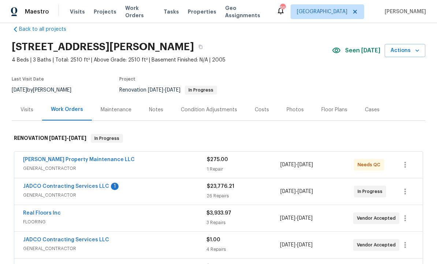
click at [89, 161] on link "[PERSON_NAME] Property Maintenance LLC" at bounding box center [79, 159] width 112 height 5
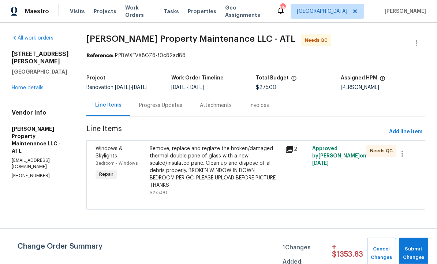
click at [240, 166] on div "Remove, replace and reglaze the broken/damaged thermal double pane of glass wit…" at bounding box center [215, 167] width 131 height 44
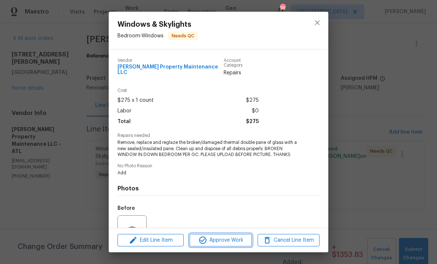
click at [220, 238] on span "Approve Work" at bounding box center [220, 240] width 57 height 9
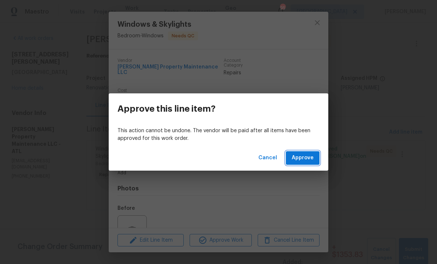
click at [307, 160] on span "Approve" at bounding box center [303, 157] width 22 height 9
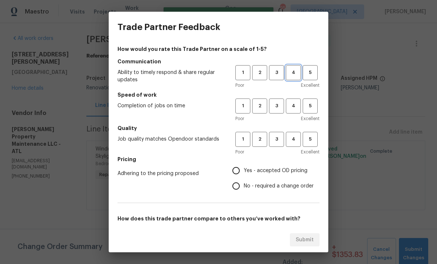
click at [299, 71] on span "4" at bounding box center [294, 72] width 14 height 8
click at [294, 103] on span "4" at bounding box center [294, 106] width 14 height 8
click at [295, 139] on span "4" at bounding box center [294, 139] width 14 height 8
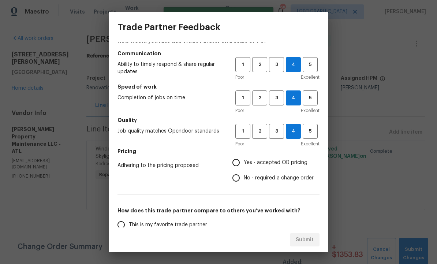
click at [238, 163] on input "Yes - accepted OD pricing" at bounding box center [235, 162] width 15 height 15
radio input "true"
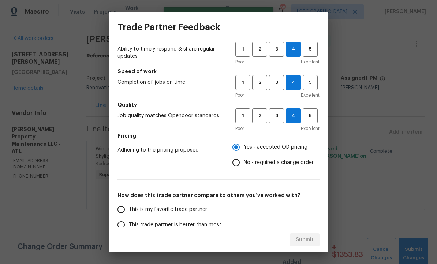
scroll to position [47, 0]
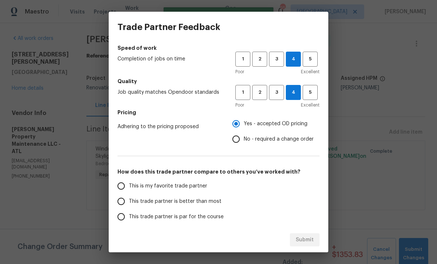
click at [123, 203] on input "This trade partner is better than most" at bounding box center [120, 201] width 15 height 15
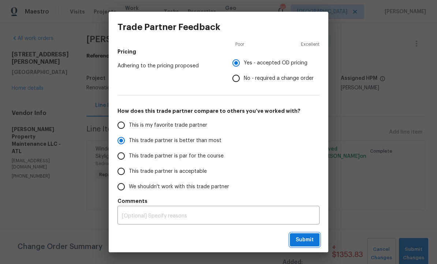
click at [305, 240] on span "Submit" at bounding box center [305, 239] width 18 height 9
radio input "true"
radio input "false"
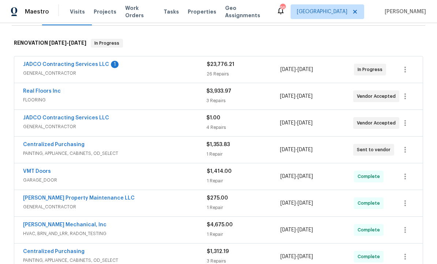
scroll to position [109, 0]
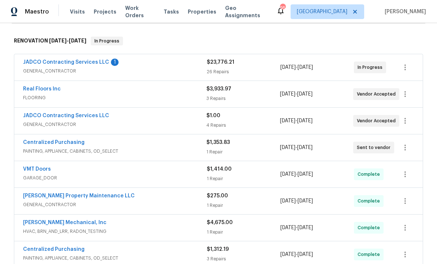
click at [75, 198] on link "[PERSON_NAME] Property Maintenance LLC" at bounding box center [79, 195] width 112 height 5
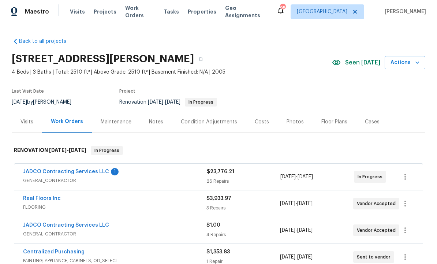
click at [50, 197] on link "Real Floors Inc" at bounding box center [42, 198] width 38 height 5
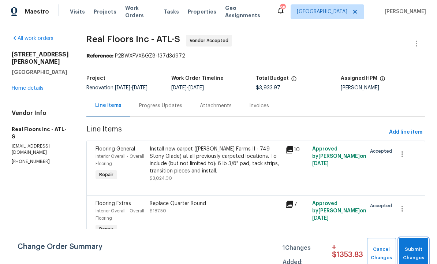
click at [413, 247] on span "Submit Changes" at bounding box center [414, 253] width 22 height 17
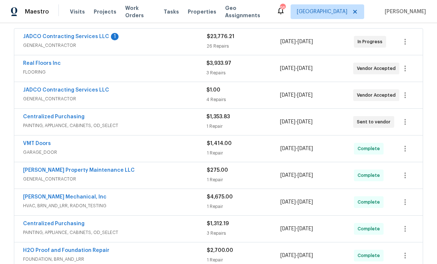
scroll to position [136, 0]
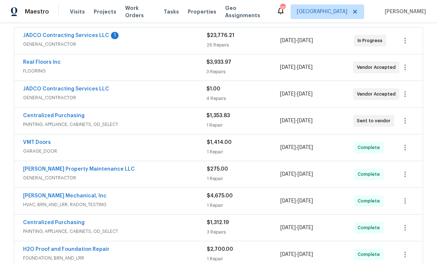
click at [67, 116] on link "Centralized Purchasing" at bounding box center [53, 115] width 61 height 5
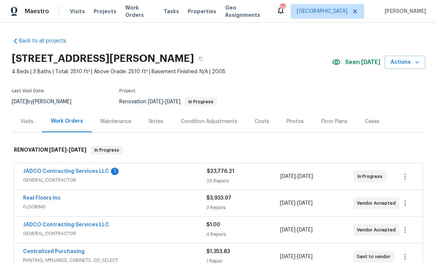
scroll to position [18, 0]
click at [87, 169] on link "JADCO Contracting Services LLC" at bounding box center [66, 171] width 86 height 5
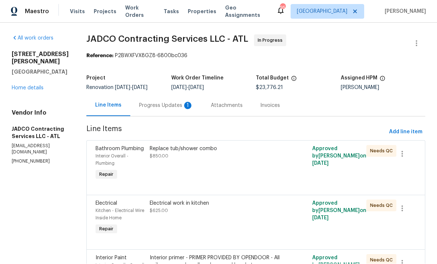
scroll to position [0, 0]
click at [199, 181] on div "Replace tub/shower combo $850.00" at bounding box center [214, 163] width 135 height 41
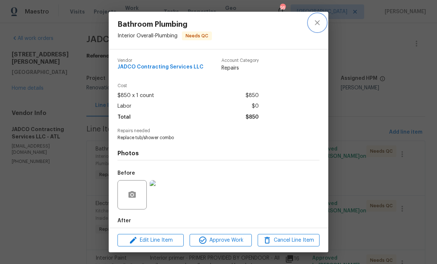
click at [321, 23] on icon "close" at bounding box center [317, 22] width 9 height 9
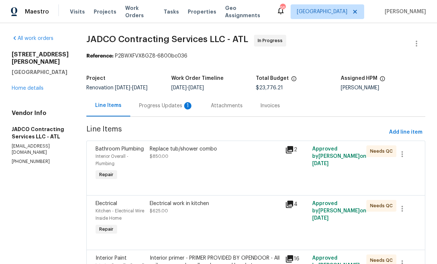
click at [183, 104] on div "Progress Updates 1" at bounding box center [166, 105] width 54 height 7
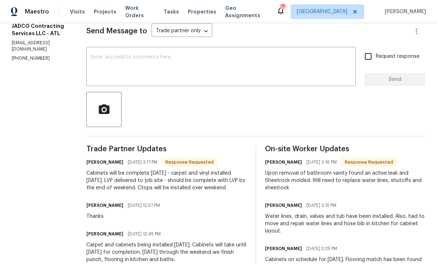
scroll to position [138, 0]
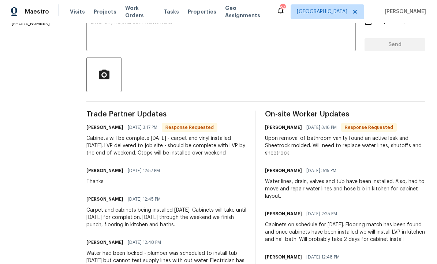
copy div "Cabinets will be complete [DATE] - carpet and vinyl installed [DATE]. LVP deliv…"
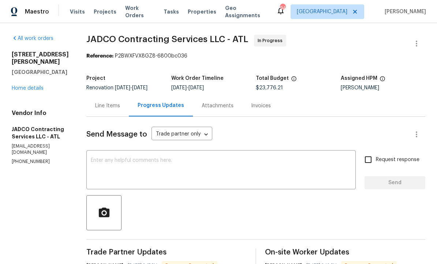
scroll to position [0, 0]
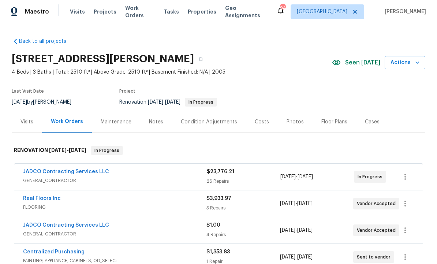
click at [155, 121] on div "Notes" at bounding box center [156, 121] width 14 height 7
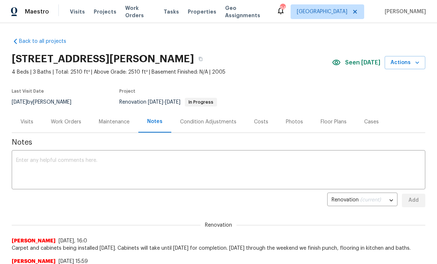
click at [122, 168] on textarea at bounding box center [218, 171] width 405 height 26
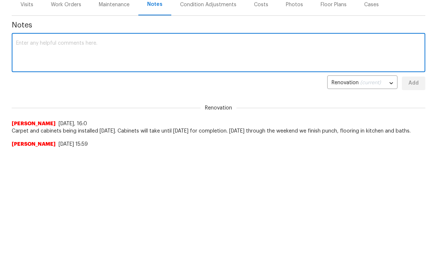
click at [96, 158] on textarea at bounding box center [218, 171] width 405 height 26
paste textarea "Cabinets will be complete [DATE] - carpet and vinyl installed [DATE]. LVP deliv…"
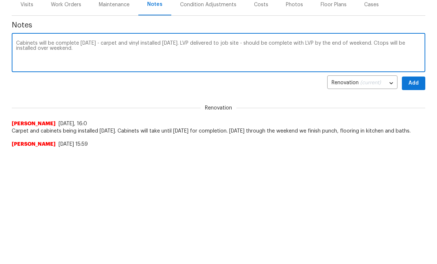
type textarea "Cabinets will be complete [DATE] - carpet and vinyl installed [DATE]. LVP deliv…"
click at [415, 196] on span "Add" at bounding box center [414, 200] width 12 height 9
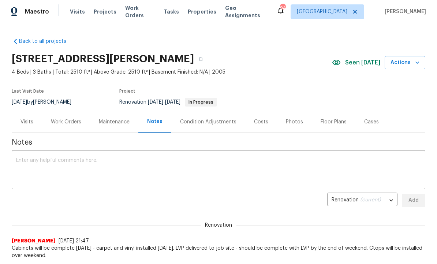
click at [65, 120] on div "Work Orders" at bounding box center [66, 121] width 30 height 7
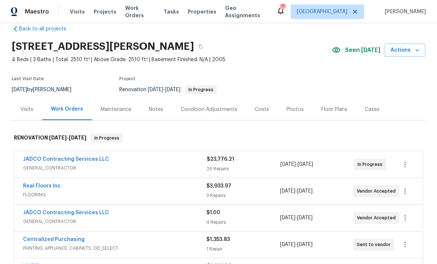
scroll to position [16, 0]
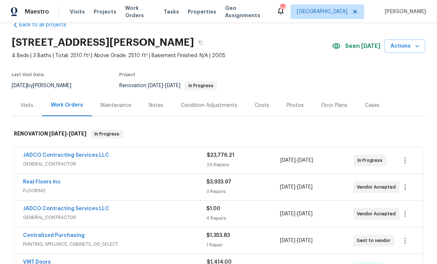
click at [82, 154] on link "JADCO Contracting Services LLC" at bounding box center [66, 155] width 86 height 5
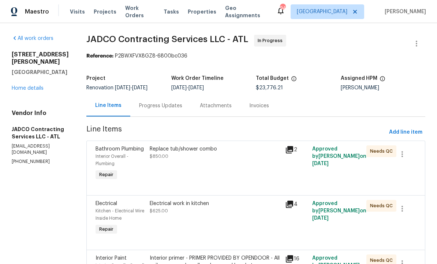
click at [177, 101] on div "Progress Updates" at bounding box center [160, 106] width 61 height 22
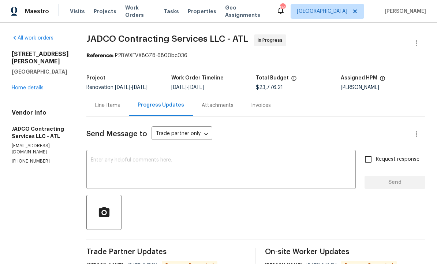
click at [120, 108] on div "Line Items" at bounding box center [107, 105] width 25 height 7
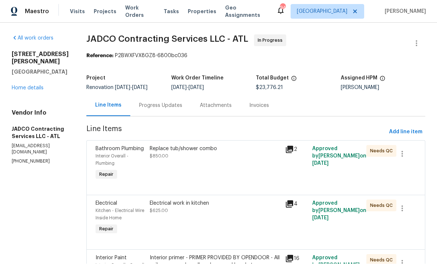
click at [210, 162] on div "Replace tub/shower combo $850.00" at bounding box center [214, 163] width 135 height 41
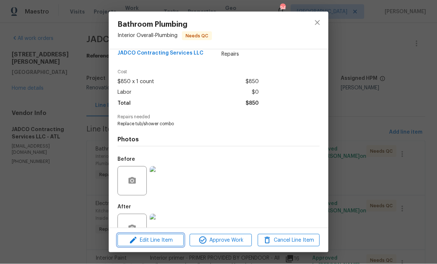
click at [167, 245] on span "Edit Line Item" at bounding box center [151, 240] width 62 height 9
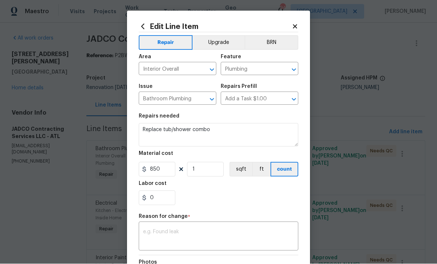
click at [178, 232] on textarea at bounding box center [218, 236] width 151 height 15
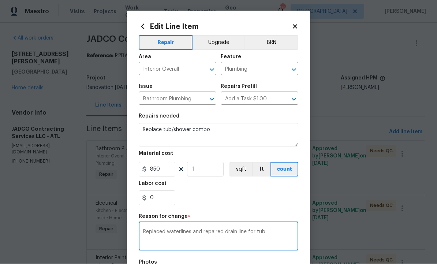
type textarea "Replaced waterlines and repaired drain line for tub"
click at [169, 173] on input "850" at bounding box center [157, 169] width 37 height 15
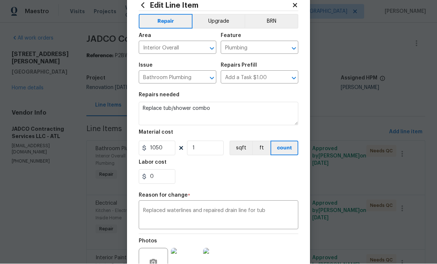
scroll to position [23, 0]
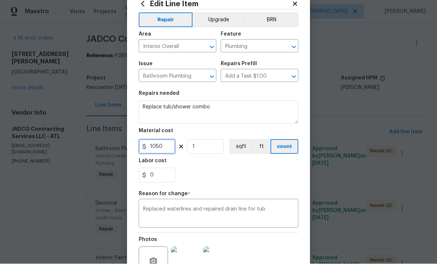
type input "1050"
click at [224, 213] on textarea "Replaced waterlines and repaired drain line for tub" at bounding box center [218, 214] width 151 height 15
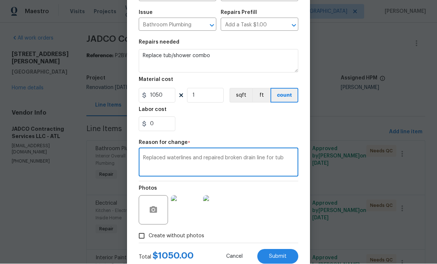
scroll to position [74, 0]
type textarea "Replaced waterlines and repaired broken drain line for tub"
click at [279, 261] on button "Submit" at bounding box center [277, 257] width 41 height 15
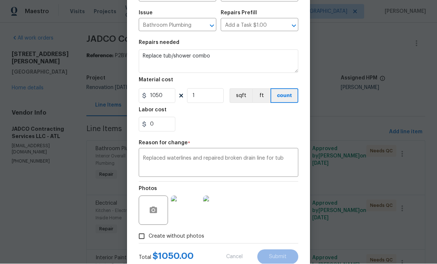
type input "850"
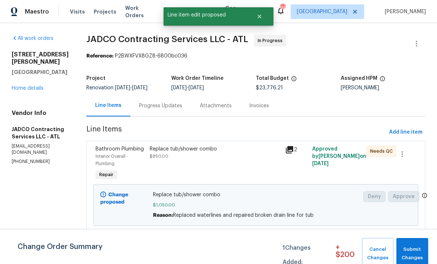
scroll to position [0, 0]
click at [414, 262] on span "Submit Changes" at bounding box center [412, 253] width 25 height 17
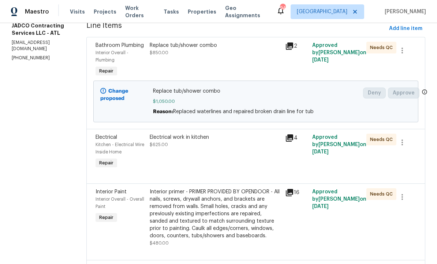
scroll to position [112, 0]
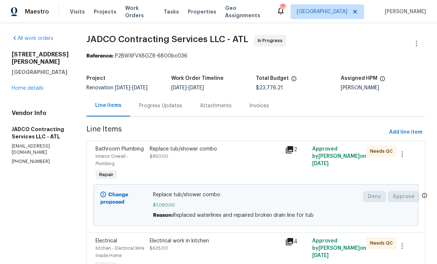
scroll to position [0, 0]
click at [404, 130] on span "Add line item" at bounding box center [405, 132] width 33 height 9
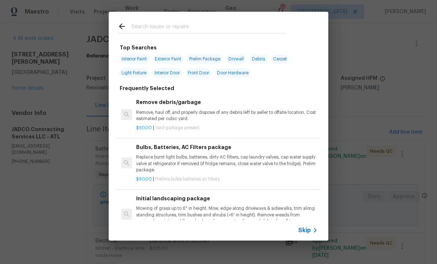
click at [167, 30] on input "text" at bounding box center [208, 27] width 155 height 11
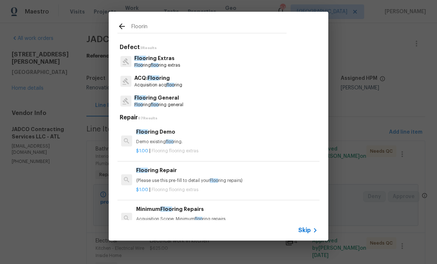
type input "Flooring"
click at [169, 101] on p "Flooring General" at bounding box center [158, 98] width 49 height 8
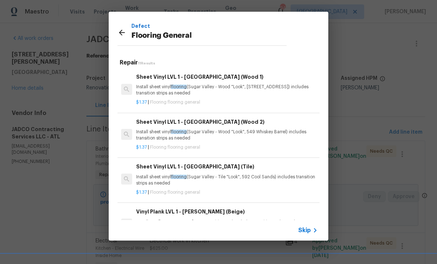
click at [125, 32] on icon at bounding box center [121, 32] width 9 height 9
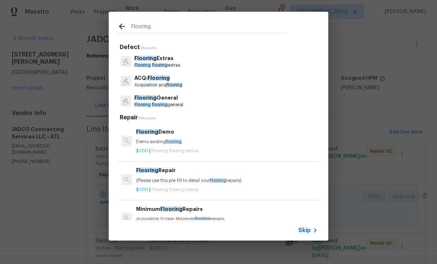
click at [161, 61] on p "Flooring Extras" at bounding box center [157, 59] width 46 height 8
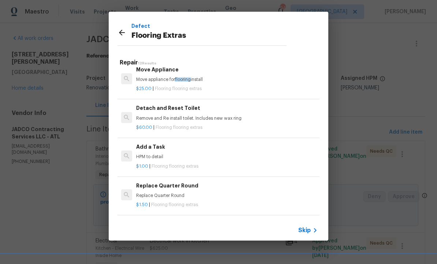
scroll to position [162, 0]
click at [153, 151] on div "Add a Task HPM to detail" at bounding box center [227, 152] width 182 height 18
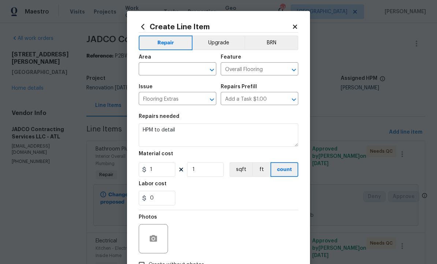
click at [172, 69] on input "text" at bounding box center [167, 69] width 57 height 11
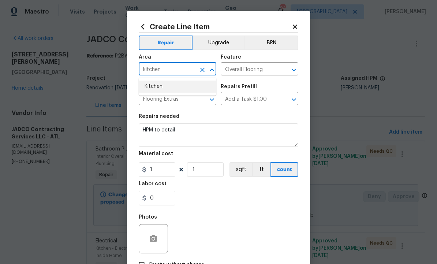
click at [160, 86] on li "Kitchen" at bounding box center [178, 87] width 78 height 12
type input "Kitchen"
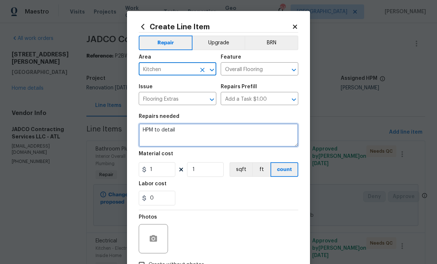
click at [197, 132] on textarea "HPM to detail" at bounding box center [219, 134] width 160 height 23
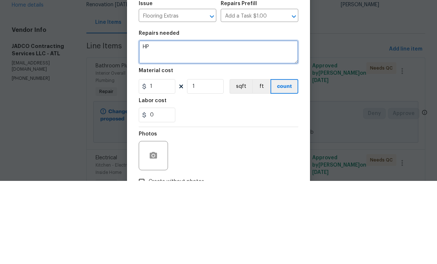
type textarea "H"
type textarea "GC matched existing LVP at [GEOGRAPHIC_DATA]. Installing in kitchen and down ba…"
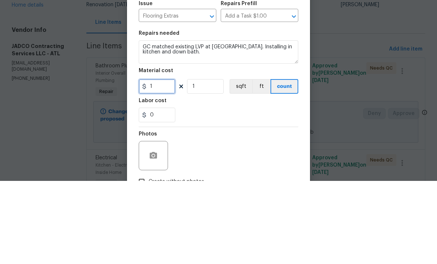
click at [161, 162] on input "1" at bounding box center [157, 169] width 37 height 15
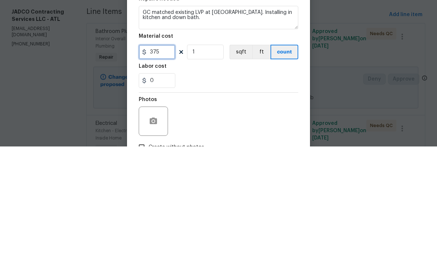
type input "375"
click at [213, 162] on input "1" at bounding box center [205, 169] width 37 height 15
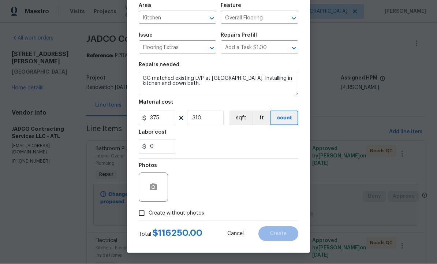
scroll to position [53, 0]
type input "310"
click at [168, 117] on input "375" at bounding box center [157, 118] width 37 height 15
click at [156, 186] on icon "button" at bounding box center [153, 187] width 7 height 7
type input "3.75"
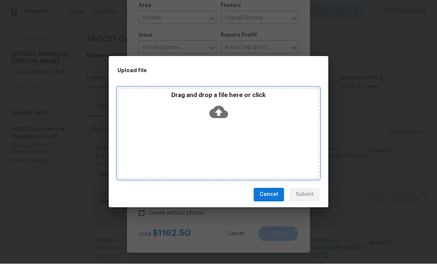
click at [222, 112] on icon at bounding box center [218, 112] width 19 height 12
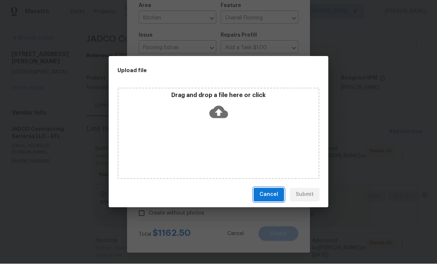
click at [269, 192] on span "Cancel" at bounding box center [268, 194] width 19 height 9
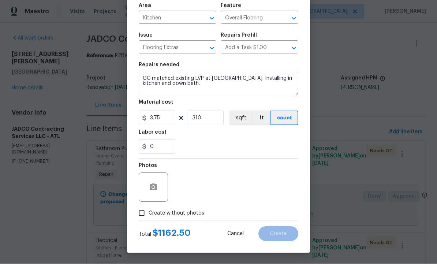
click at [146, 210] on input "Create without photos" at bounding box center [142, 213] width 14 height 14
checkbox input "true"
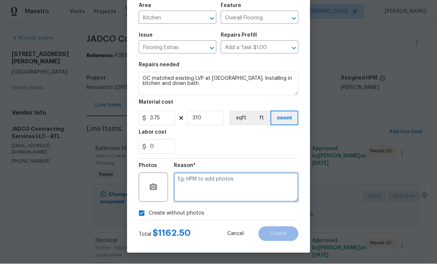
click at [207, 181] on textarea at bounding box center [236, 187] width 124 height 29
type textarea "Add"
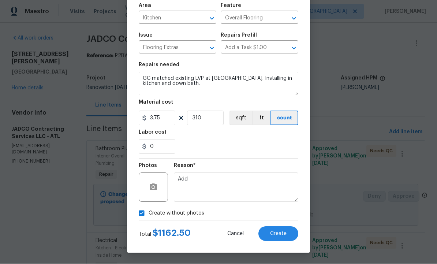
click at [276, 233] on span "Create" at bounding box center [278, 233] width 16 height 5
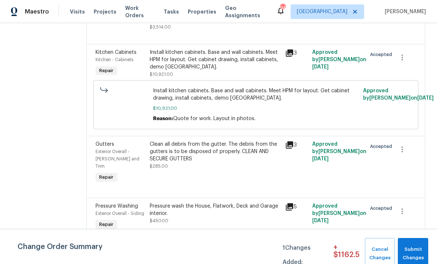
scroll to position [1702, 0]
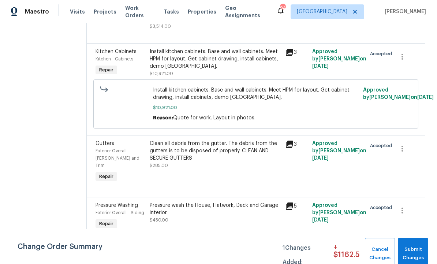
click at [217, 70] on div "Install kitchen cabinets. Base and wall cabinets. Meet HPM for layout. Get cabi…" at bounding box center [215, 59] width 131 height 22
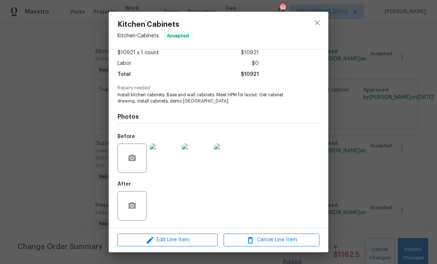
scroll to position [44, 0]
click at [233, 157] on img at bounding box center [228, 157] width 29 height 29
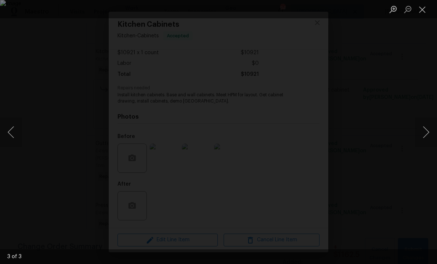
click at [242, 156] on img "Lightbox" at bounding box center [218, 132] width 437 height 264
click at [427, 10] on button "Close lightbox" at bounding box center [422, 9] width 15 height 13
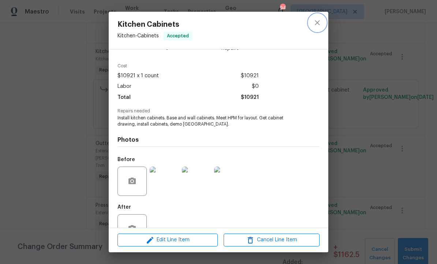
click at [323, 22] on button "close" at bounding box center [318, 23] width 18 height 18
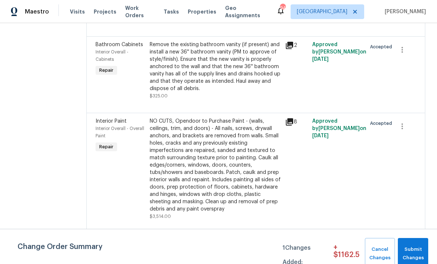
scroll to position [1506, 0]
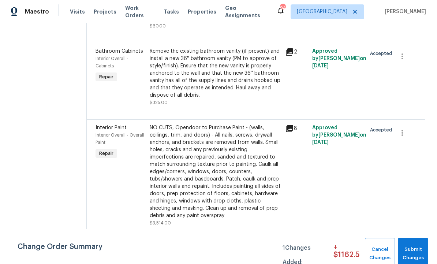
click at [225, 99] on div "Remove the existing bathroom vanity (if present) and install a new 36'' bathroo…" at bounding box center [215, 73] width 131 height 51
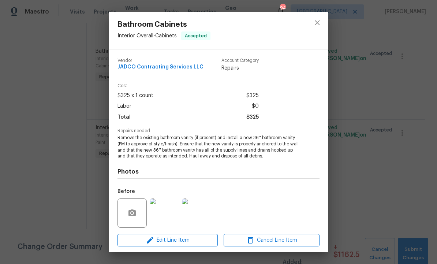
click at [199, 214] on img at bounding box center [196, 212] width 29 height 29
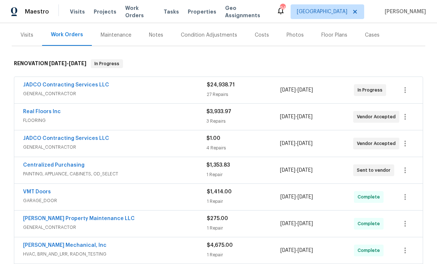
scroll to position [83, 0]
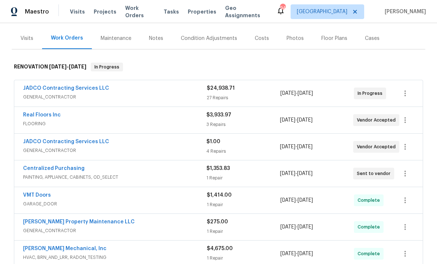
click at [86, 89] on link "JADCO Contracting Services LLC" at bounding box center [66, 88] width 86 height 5
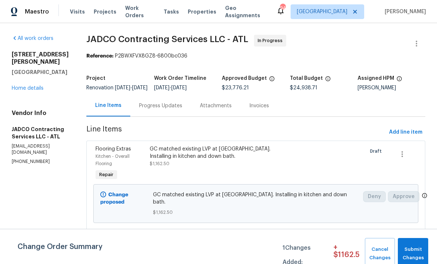
click at [215, 165] on div "GC matched existing LVP at [GEOGRAPHIC_DATA]. Installing in kitchen and down ba…" at bounding box center [215, 156] width 131 height 22
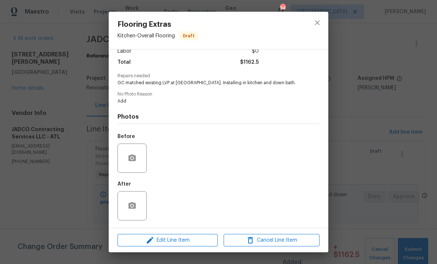
scroll to position [57, 0]
click at [129, 155] on icon "button" at bounding box center [132, 158] width 9 height 9
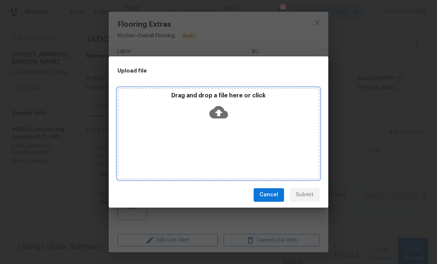
click at [219, 113] on icon at bounding box center [218, 112] width 19 height 19
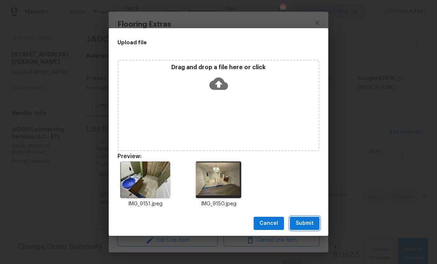
click at [309, 221] on span "Submit" at bounding box center [305, 223] width 18 height 9
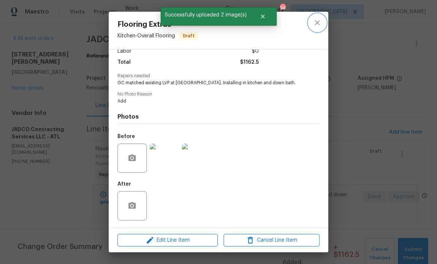
click at [319, 23] on icon "close" at bounding box center [317, 22] width 9 height 9
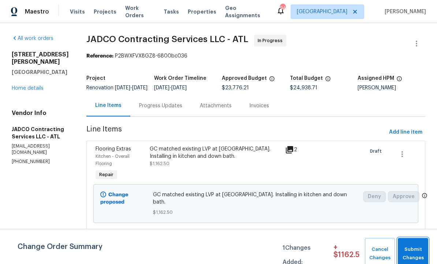
click at [414, 249] on span "Submit Changes" at bounding box center [412, 253] width 23 height 17
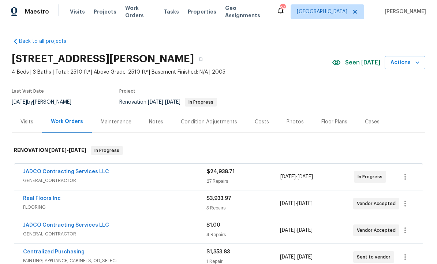
click at [158, 121] on div "Notes" at bounding box center [156, 121] width 14 height 7
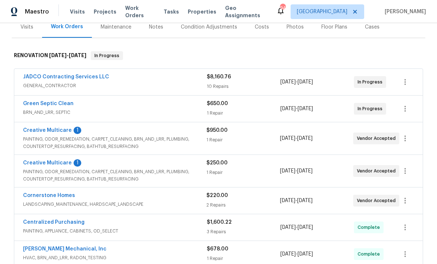
scroll to position [93, 0]
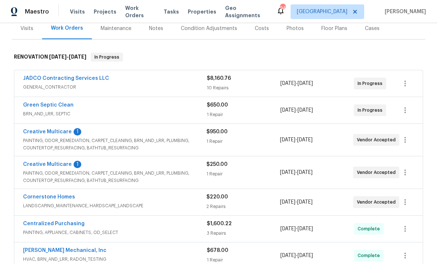
click at [58, 133] on link "Creative Multicare" at bounding box center [47, 131] width 49 height 5
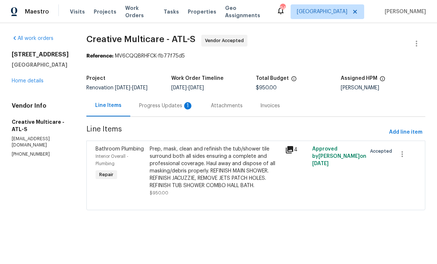
click at [182, 106] on div "Progress Updates 1" at bounding box center [166, 106] width 72 height 22
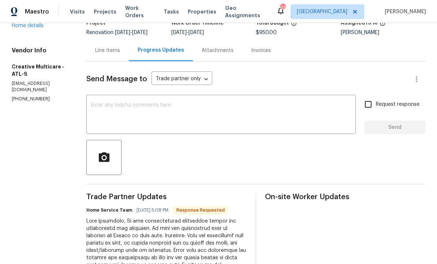
scroll to position [43, 0]
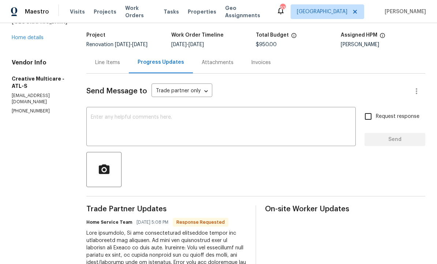
click at [158, 130] on textarea at bounding box center [221, 128] width 261 height 26
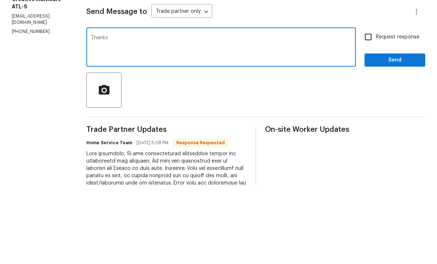
type textarea "Thanks"
click at [395, 135] on span "Send" at bounding box center [394, 139] width 49 height 9
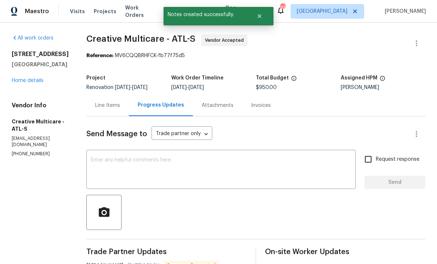
scroll to position [15, 0]
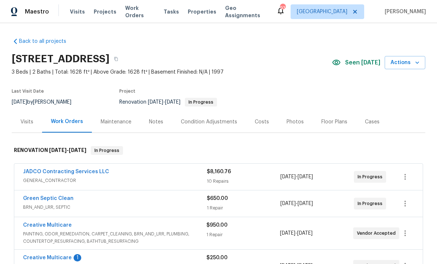
click at [87, 172] on link "JADCO Contracting Services LLC" at bounding box center [66, 171] width 86 height 5
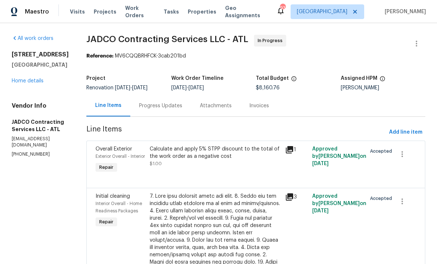
click at [182, 109] on div "Progress Updates" at bounding box center [160, 105] width 43 height 7
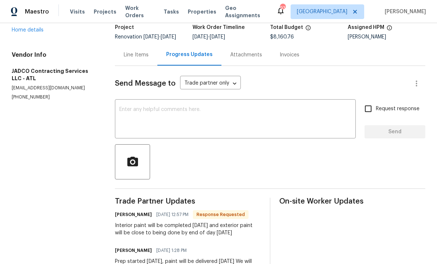
scroll to position [50, 0]
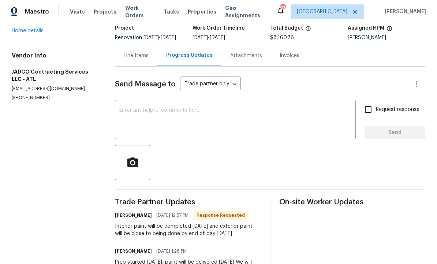
click at [170, 117] on textarea at bounding box center [235, 121] width 232 height 26
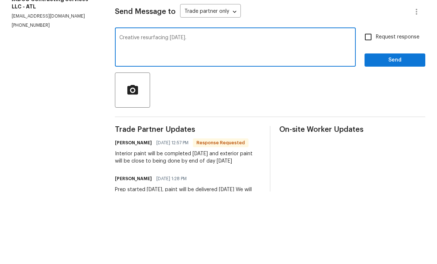
type textarea "Creative resurfacing [DATE]."
click at [369, 102] on input "Request response" at bounding box center [367, 109] width 15 height 15
checkbox input "true"
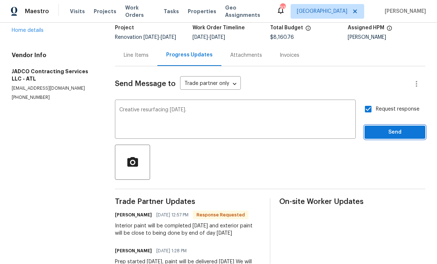
click at [393, 128] on span "Send" at bounding box center [394, 132] width 49 height 9
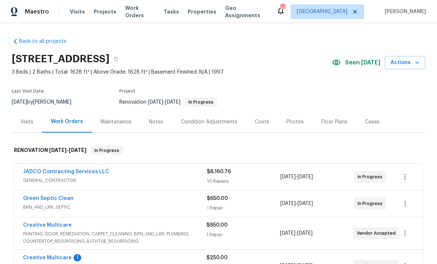
click at [157, 120] on div "Notes" at bounding box center [156, 121] width 14 height 7
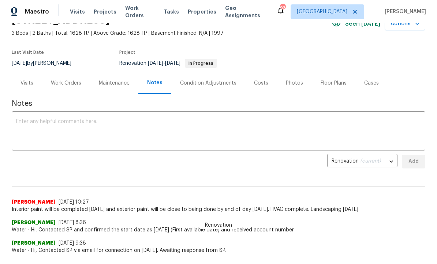
scroll to position [38, 0]
click at [73, 131] on textarea at bounding box center [218, 132] width 405 height 26
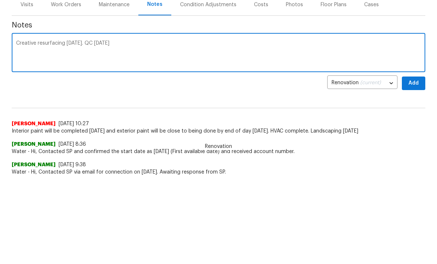
type textarea "Creative resurfacing Monday. QC Tuesday"
click at [410, 157] on span "Add" at bounding box center [414, 161] width 12 height 9
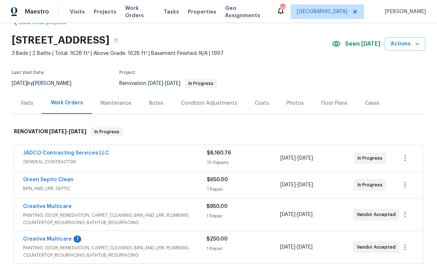
scroll to position [5, 0]
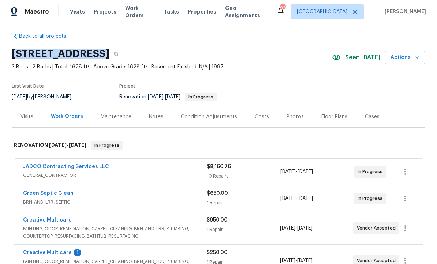
click at [306, 71] on section "[STREET_ADDRESS] 3 Beds | 2 Baths | Total: 1628 ft² | Above Grade: 1628 ft² | B…" at bounding box center [219, 74] width 414 height 61
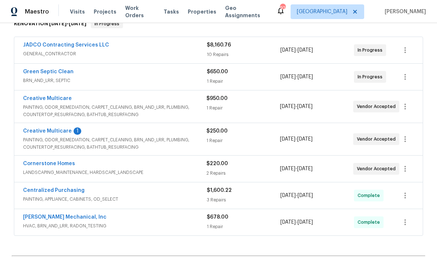
scroll to position [127, 0]
click at [61, 132] on link "Creative Multicare" at bounding box center [47, 130] width 49 height 5
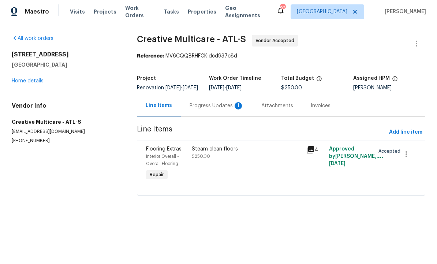
click at [205, 109] on div "Progress Updates 1" at bounding box center [217, 105] width 54 height 7
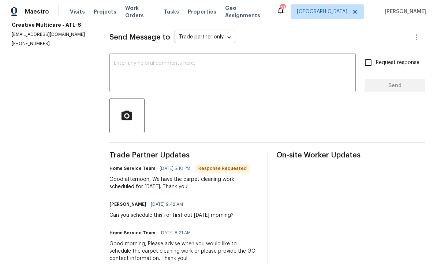
scroll to position [97, 0]
click at [171, 75] on textarea at bounding box center [233, 74] width 238 height 26
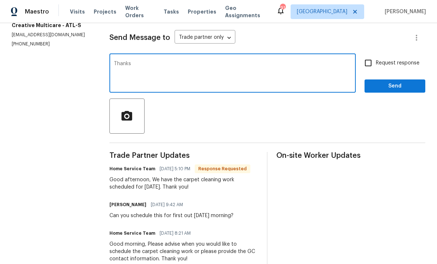
type textarea "Thanks"
click at [400, 91] on span "Send" at bounding box center [394, 86] width 49 height 9
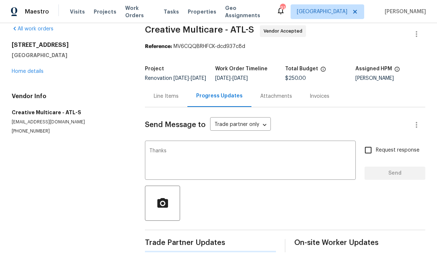
scroll to position [0, 0]
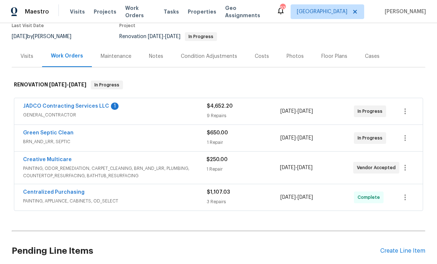
scroll to position [65, 0]
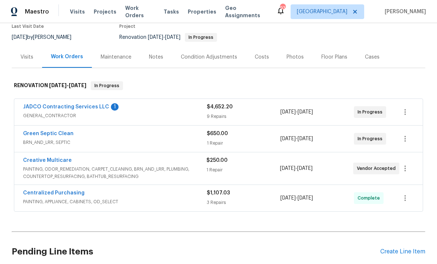
click at [59, 161] on link "Creative Multicare" at bounding box center [47, 160] width 49 height 5
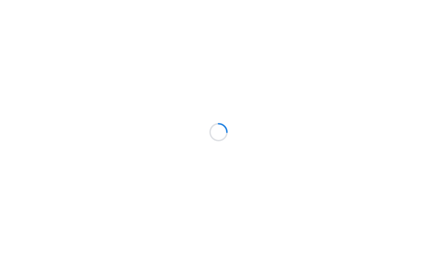
click at [87, 0] on html at bounding box center [218, 0] width 437 height 0
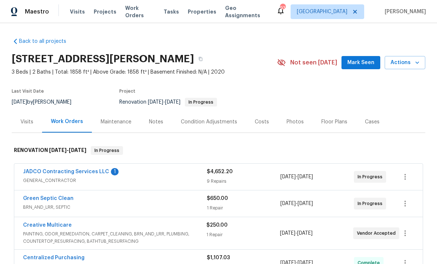
click at [87, 172] on link "JADCO Contracting Services LLC" at bounding box center [66, 171] width 86 height 5
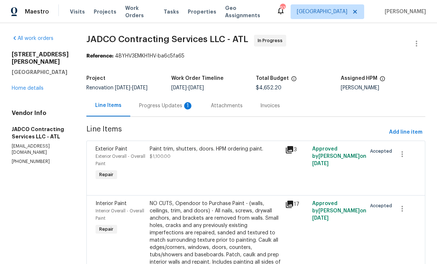
click at [189, 106] on div "Progress Updates 1" at bounding box center [166, 106] width 72 height 22
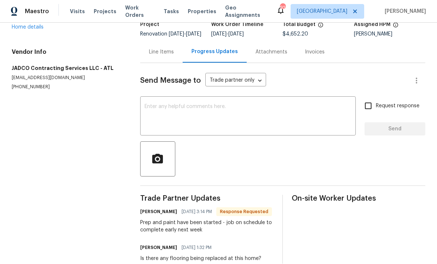
click at [185, 121] on textarea at bounding box center [248, 117] width 207 height 26
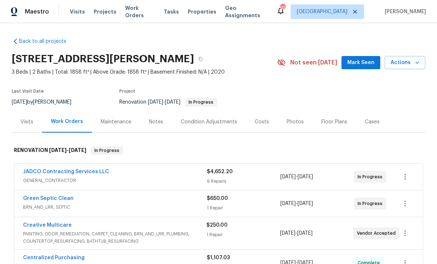
click at [155, 122] on div "Notes" at bounding box center [156, 121] width 14 height 7
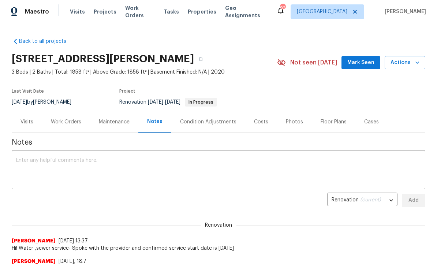
click at [101, 167] on textarea at bounding box center [218, 171] width 405 height 26
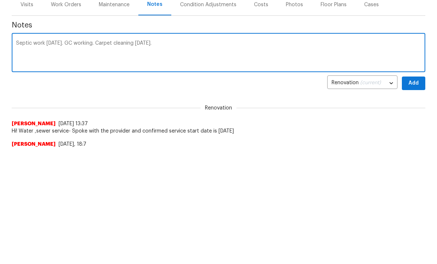
type textarea "Septic work [DATE]. GC working. Carpet cleaning [DATE]."
click at [414, 196] on span "Add" at bounding box center [414, 200] width 12 height 9
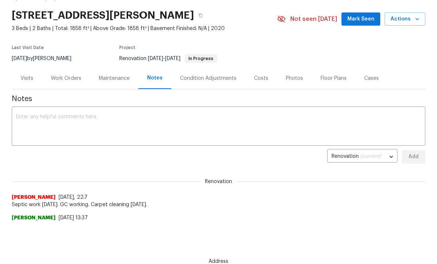
scroll to position [40, 0]
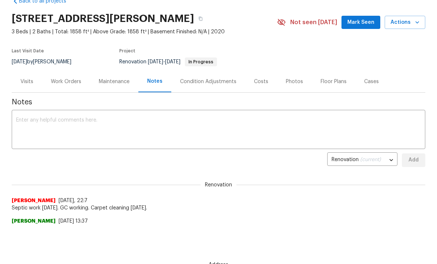
click at [67, 80] on div "Work Orders" at bounding box center [66, 81] width 30 height 7
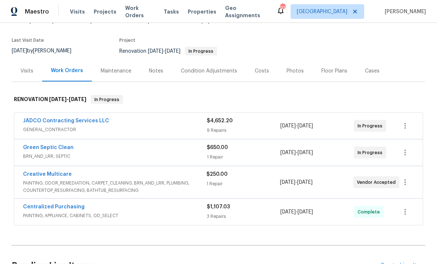
scroll to position [50, 0]
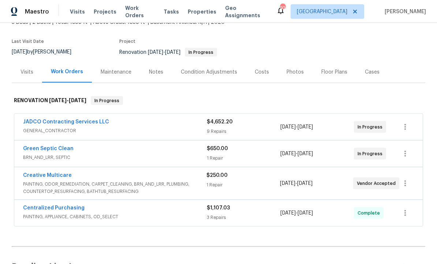
click at [84, 121] on link "JADCO Contracting Services LLC" at bounding box center [66, 121] width 86 height 5
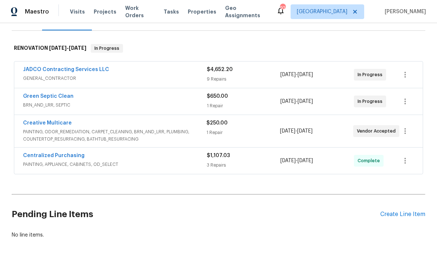
scroll to position [102, 0]
click at [401, 217] on div "Create Line Item" at bounding box center [402, 214] width 45 height 7
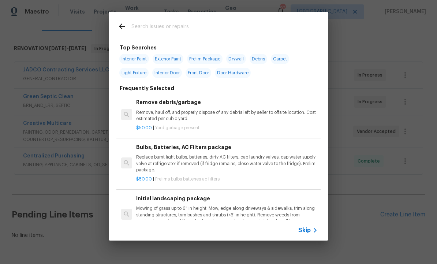
click at [162, 27] on input "text" at bounding box center [208, 27] width 155 height 11
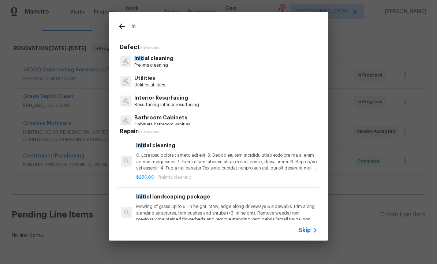
type input "I"
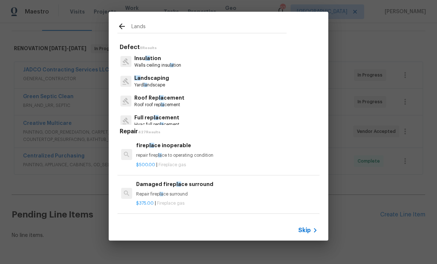
type input "Landsc"
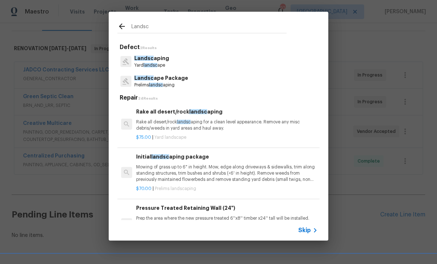
click at [168, 83] on p "Prelims landsc aping" at bounding box center [161, 85] width 54 height 6
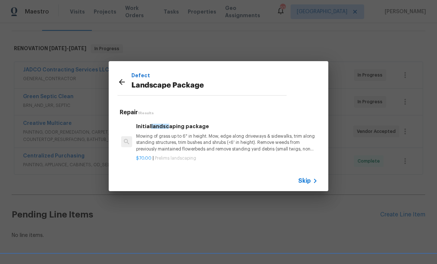
click at [186, 138] on p "Mowing of grass up to 6" in height. Mow, edge along driveways & sidewalks, trim…" at bounding box center [227, 142] width 182 height 19
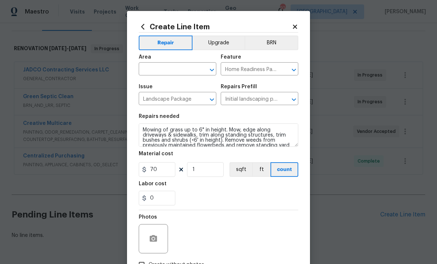
click at [177, 67] on input "text" at bounding box center [167, 69] width 57 height 11
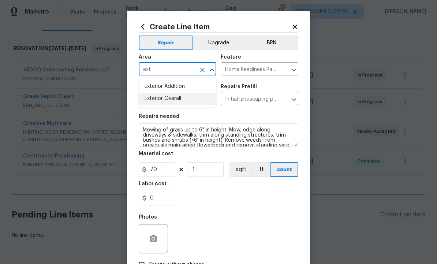
click at [172, 101] on li "Exterior Overall" at bounding box center [178, 99] width 78 height 12
type input "Exterior Overall"
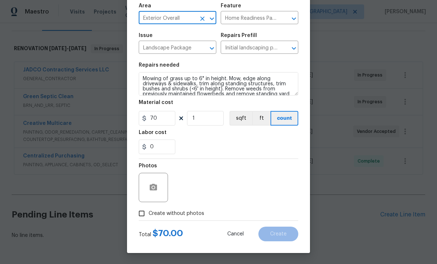
scroll to position [53, 0]
click at [145, 214] on input "Create without photos" at bounding box center [142, 213] width 14 height 14
checkbox input "true"
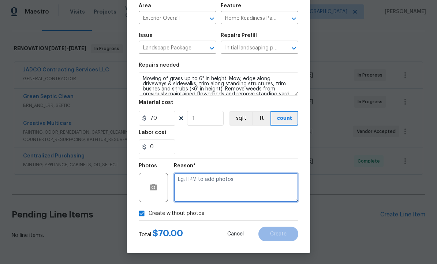
click at [205, 185] on textarea at bounding box center [236, 187] width 124 height 29
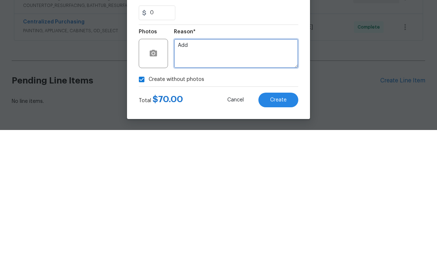
type textarea "Add"
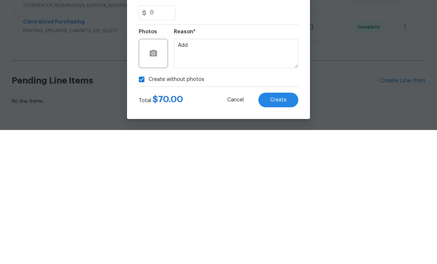
click at [280, 231] on span "Create" at bounding box center [278, 233] width 16 height 5
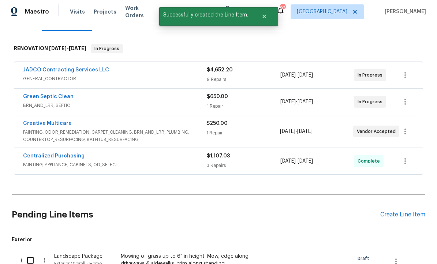
scroll to position [106, 0]
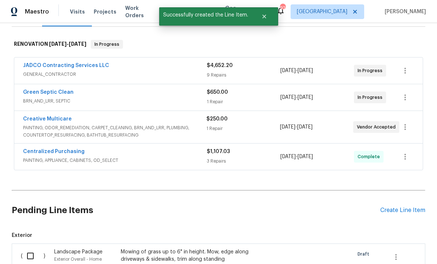
click at [404, 207] on div "Create Line Item" at bounding box center [402, 210] width 45 height 7
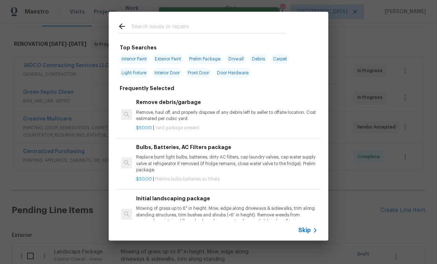
click at [159, 26] on input "text" at bounding box center [208, 27] width 155 height 11
click at [149, 27] on input "text" at bounding box center [208, 27] width 155 height 11
type input "Tree"
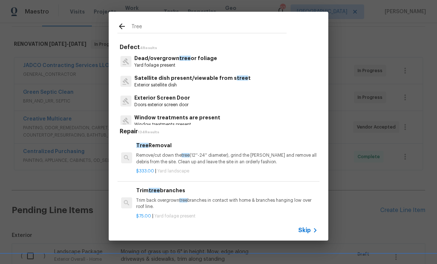
click at [169, 62] on p "Dead/overgrown tree or foliage" at bounding box center [175, 59] width 83 height 8
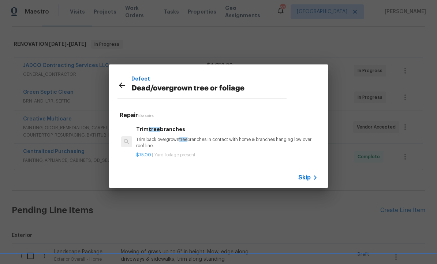
click at [171, 134] on div "Trim tree branches Trim back overgrown tree branches in contact with home & bra…" at bounding box center [227, 137] width 182 height 24
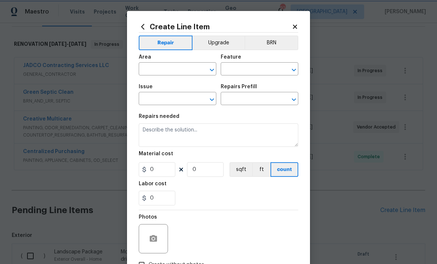
type input "Dead/overgrown tree or foliage"
type input "Trim tree branches $75.00"
type textarea "Trim back overgrown tree branches in contact with home & branches hanging low o…"
type input "75"
type input "1"
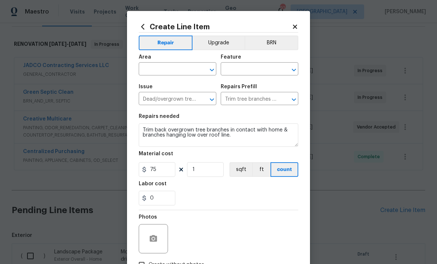
click at [173, 67] on input "text" at bounding box center [167, 69] width 57 height 11
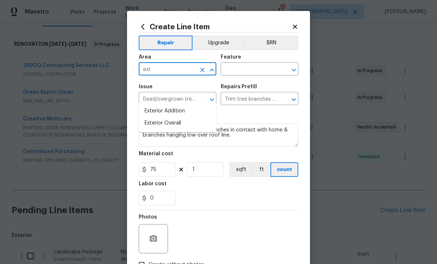
click at [175, 117] on li "Exterior Overall" at bounding box center [178, 123] width 78 height 12
type input "Exterior Overall"
click at [238, 72] on input "text" at bounding box center [249, 69] width 57 height 11
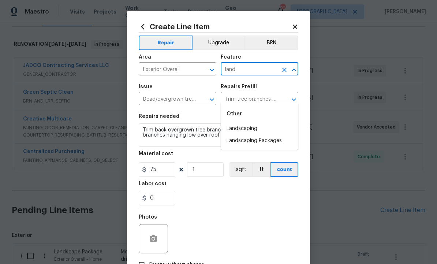
click at [253, 123] on li "Landscaping" at bounding box center [260, 129] width 78 height 12
type input "Landscaping"
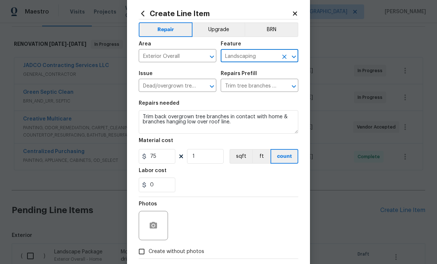
scroll to position [15, 0]
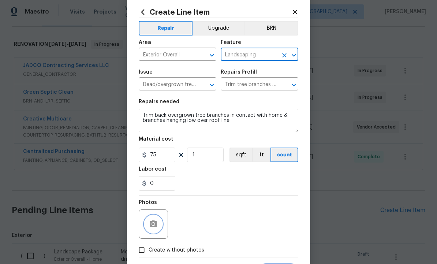
click at [155, 223] on icon "button" at bounding box center [153, 223] width 7 height 7
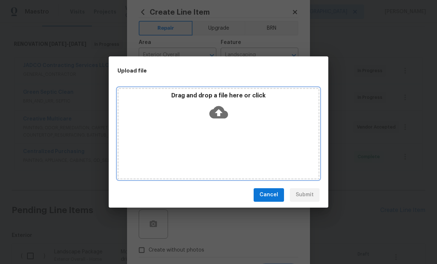
click at [218, 112] on icon at bounding box center [218, 112] width 19 height 19
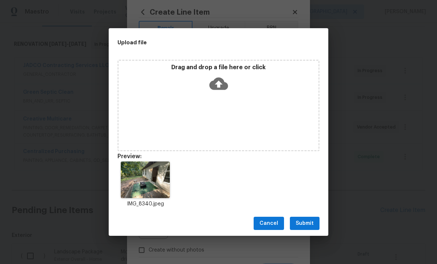
click at [305, 223] on span "Submit" at bounding box center [305, 223] width 18 height 9
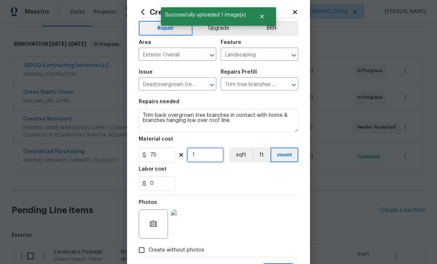
click at [205, 157] on input "1" at bounding box center [205, 154] width 37 height 15
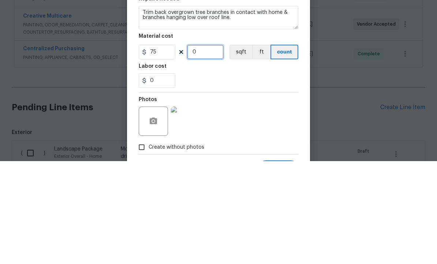
type input "2"
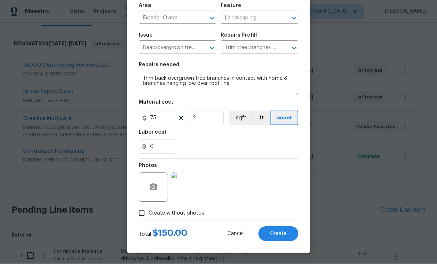
scroll to position [53, 0]
click at [281, 231] on span "Create" at bounding box center [278, 233] width 16 height 5
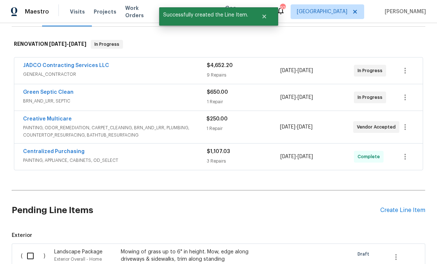
click at [400, 207] on div "Create Line Item" at bounding box center [402, 210] width 45 height 7
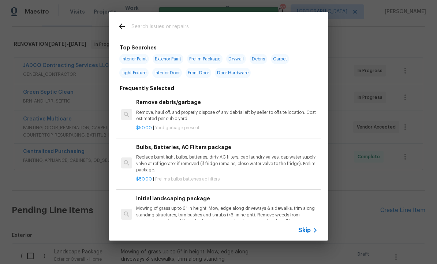
click at [158, 27] on input "text" at bounding box center [208, 27] width 155 height 11
type input "Pine"
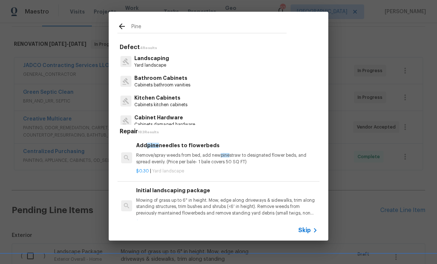
click at [184, 154] on p "Remove/spray weeds from bed, add new pine straw to designated flower beds, and …" at bounding box center [227, 158] width 182 height 12
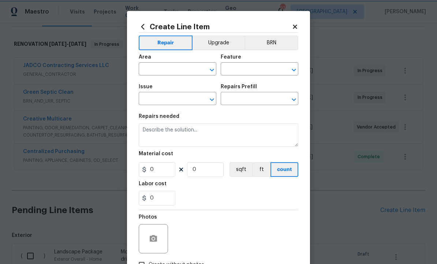
type input "Landscaping"
type input "Add pine needles to flowerbeds $0.30"
type textarea "Remove/spray weeds from bed, add new pine straw to designated flower beds, and …"
type input "0.3"
type input "1"
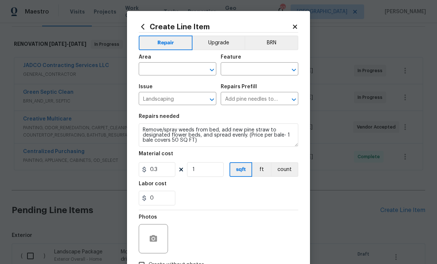
click at [173, 71] on input "text" at bounding box center [167, 69] width 57 height 11
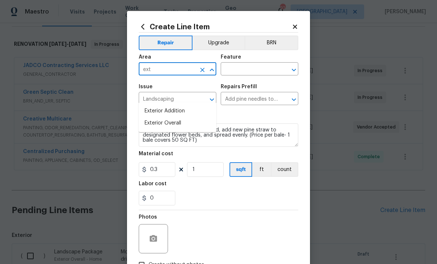
click at [175, 117] on li "Exterior Overall" at bounding box center [178, 123] width 78 height 12
type input "Exterior Overall"
click at [247, 67] on input "text" at bounding box center [249, 69] width 57 height 11
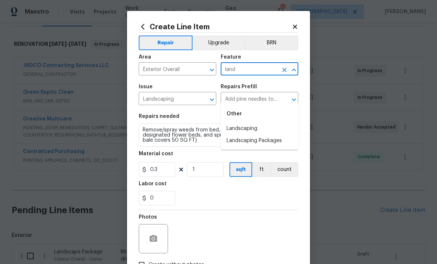
click at [250, 123] on li "Landscaping" at bounding box center [260, 129] width 78 height 12
type input "Landscaping"
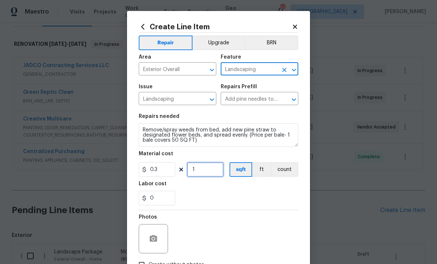
click at [205, 171] on input "1" at bounding box center [205, 169] width 37 height 15
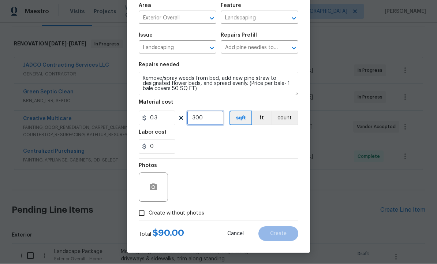
type input "300"
click at [141, 211] on input "Create without photos" at bounding box center [142, 213] width 14 height 14
checkbox input "true"
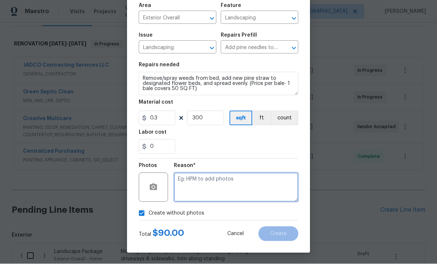
click at [212, 184] on textarea at bounding box center [236, 187] width 124 height 29
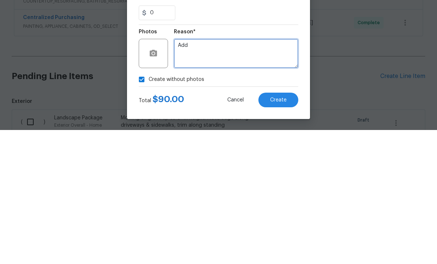
type textarea "Add"
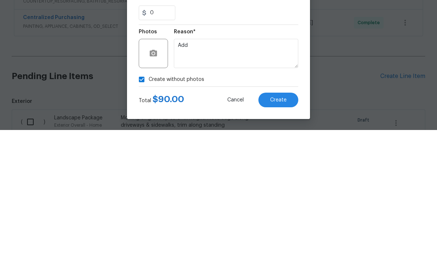
click at [280, 231] on span "Create" at bounding box center [278, 233] width 16 height 5
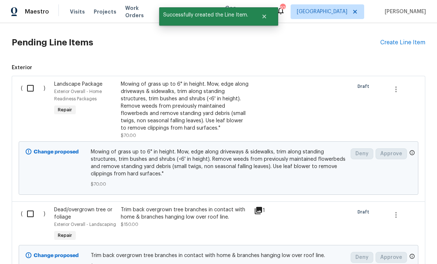
scroll to position [272, 0]
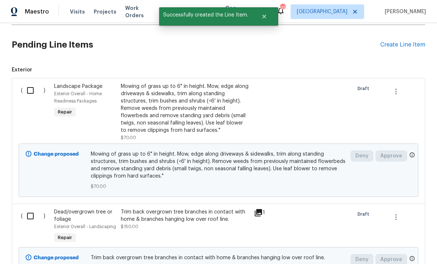
click at [33, 83] on input "checkbox" at bounding box center [33, 90] width 21 height 15
checkbox input "true"
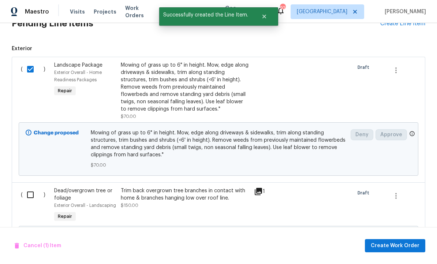
scroll to position [315, 0]
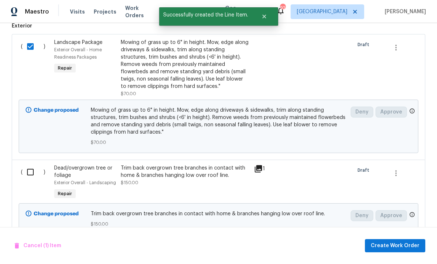
click at [33, 164] on input "checkbox" at bounding box center [33, 171] width 21 height 15
checkbox input "true"
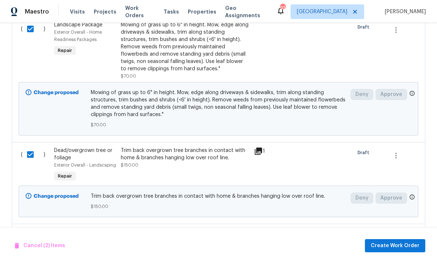
scroll to position [335, 0]
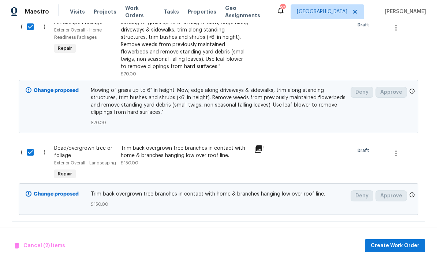
click at [32, 226] on input "checkbox" at bounding box center [33, 233] width 21 height 15
checkbox input "true"
click at [387, 244] on span "Create Work Order" at bounding box center [395, 245] width 49 height 9
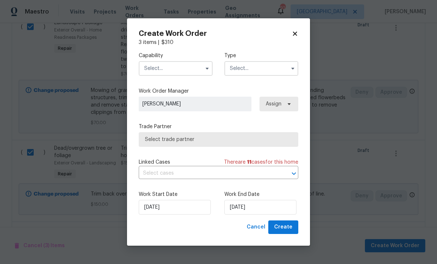
click at [177, 67] on input "text" at bounding box center [176, 68] width 74 height 15
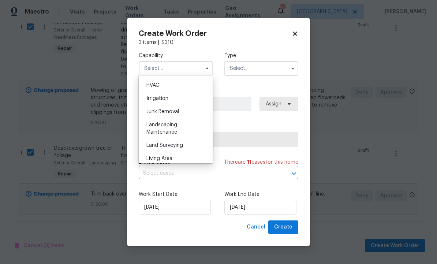
scroll to position [444, 0]
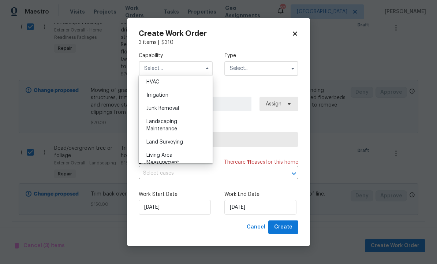
click at [172, 124] on div "Landscaping Maintenance" at bounding box center [176, 125] width 70 height 20
type input "Landscaping Maintenance"
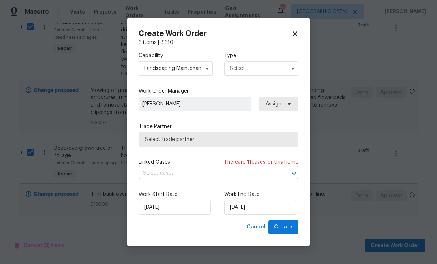
click at [256, 71] on input "text" at bounding box center [261, 68] width 74 height 15
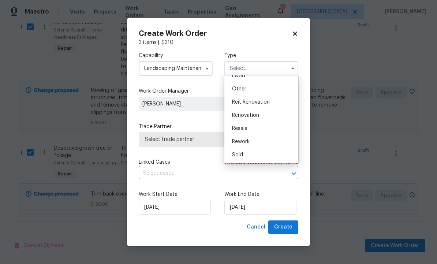
scroll to position [87, 0]
click at [257, 114] on span "Renovation" at bounding box center [245, 115] width 27 height 5
type input "Renovation"
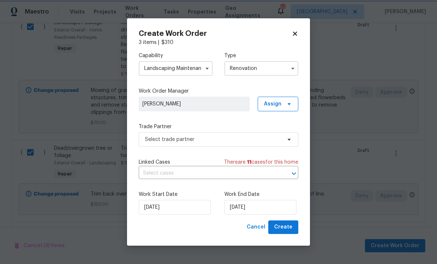
scroll to position [0, 0]
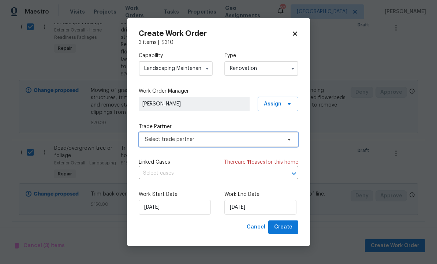
click at [223, 140] on span "Select trade partner" at bounding box center [213, 139] width 137 height 7
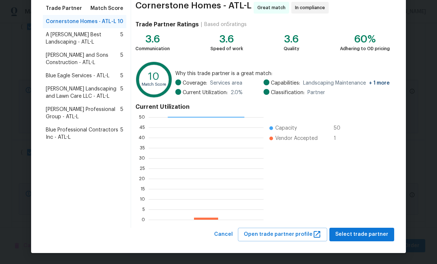
scroll to position [59, 0]
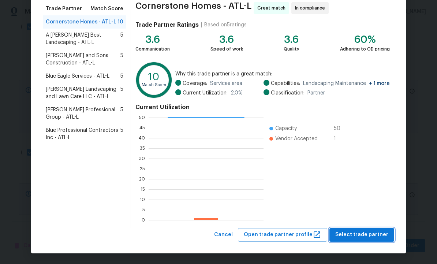
click at [353, 235] on span "Select trade partner" at bounding box center [361, 234] width 53 height 9
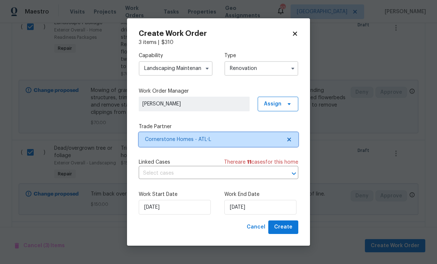
scroll to position [0, 0]
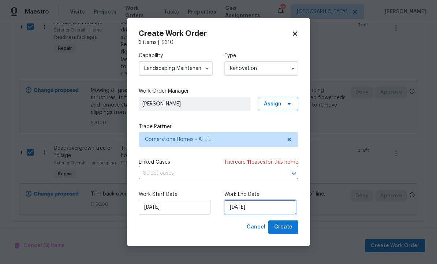
click at [254, 206] on input "9/25/2025" at bounding box center [260, 207] width 72 height 15
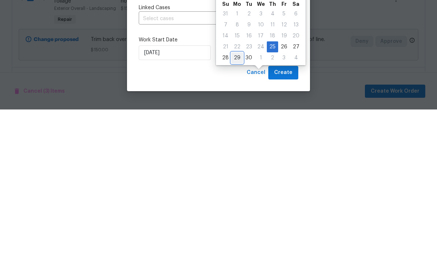
click at [239, 207] on div "29" at bounding box center [237, 212] width 12 height 10
type input "9/29/2025"
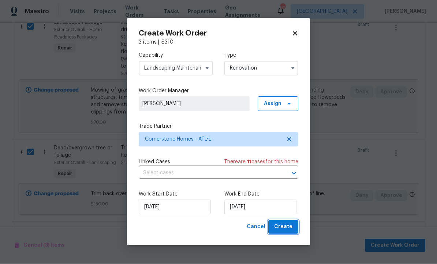
click at [286, 224] on span "Create" at bounding box center [283, 227] width 18 height 9
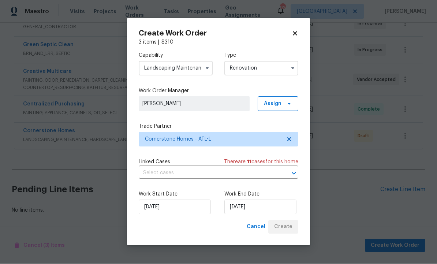
scroll to position [128, 0]
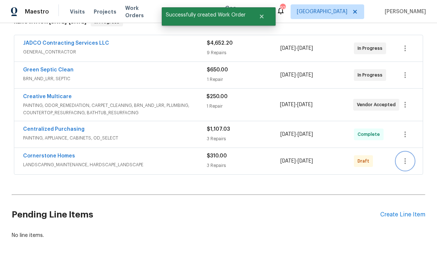
click at [405, 158] on icon "button" at bounding box center [404, 161] width 1 height 6
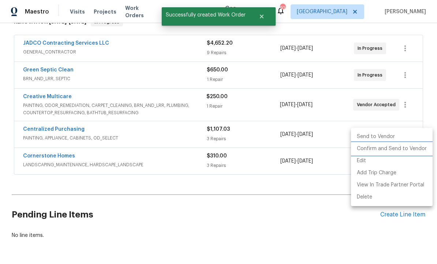
click at [390, 148] on li "Confirm and Send to Vendor" at bounding box center [392, 149] width 82 height 12
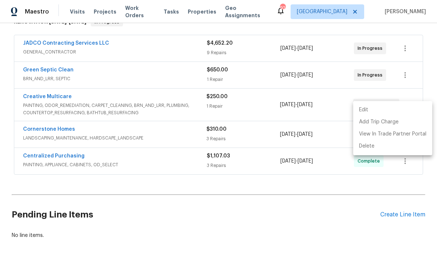
click at [260, 203] on div at bounding box center [218, 132] width 437 height 264
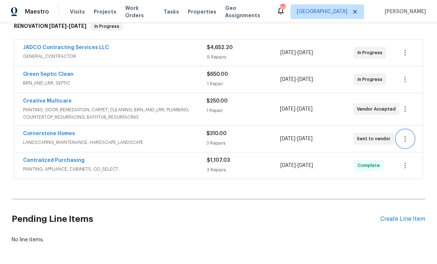
scroll to position [122, 0]
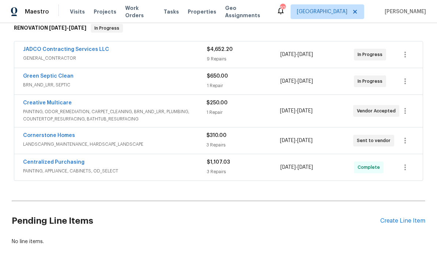
click at [65, 133] on link "Cornerstone Homes" at bounding box center [49, 135] width 52 height 5
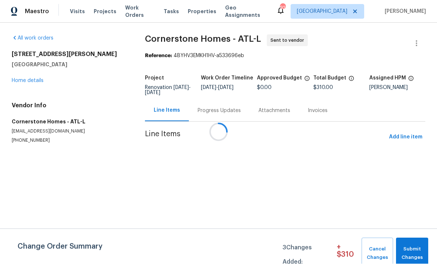
scroll to position [0, 0]
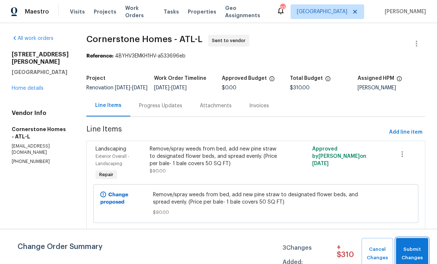
click at [415, 247] on span "Submit Changes" at bounding box center [412, 253] width 25 height 17
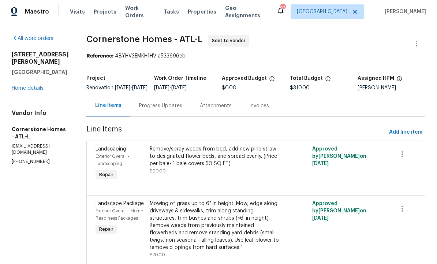
click at [177, 109] on div "Progress Updates" at bounding box center [160, 105] width 43 height 7
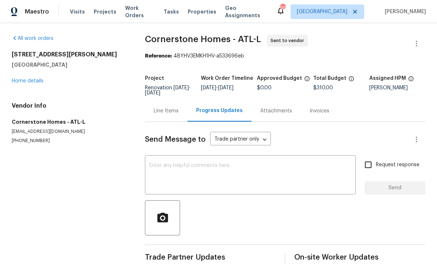
click at [190, 171] on textarea at bounding box center [250, 176] width 202 height 26
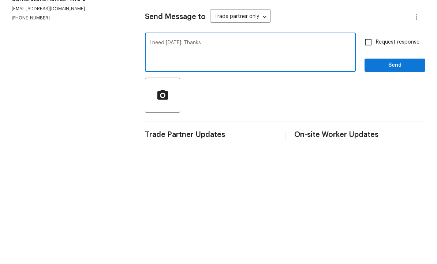
type textarea "I need this Monday. Thanks"
click at [369, 157] on input "Request response" at bounding box center [367, 164] width 15 height 15
checkbox input "true"
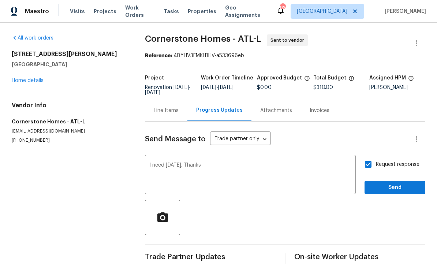
click at [176, 163] on textarea "I need this Monday. Thanks" at bounding box center [250, 176] width 202 height 26
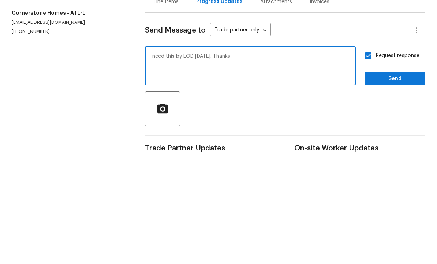
click at [263, 163] on textarea "I need this by EOD Monday. Thanks" at bounding box center [250, 176] width 202 height 26
type textarea "I need this by EOD Monday. Thanks"
click at [389, 183] on span "Send" at bounding box center [394, 187] width 49 height 9
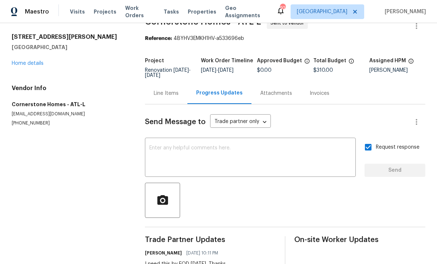
scroll to position [0, 0]
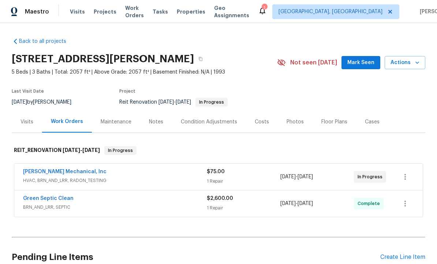
scroll to position [0, 0]
